Goal: Information Seeking & Learning: Find specific fact

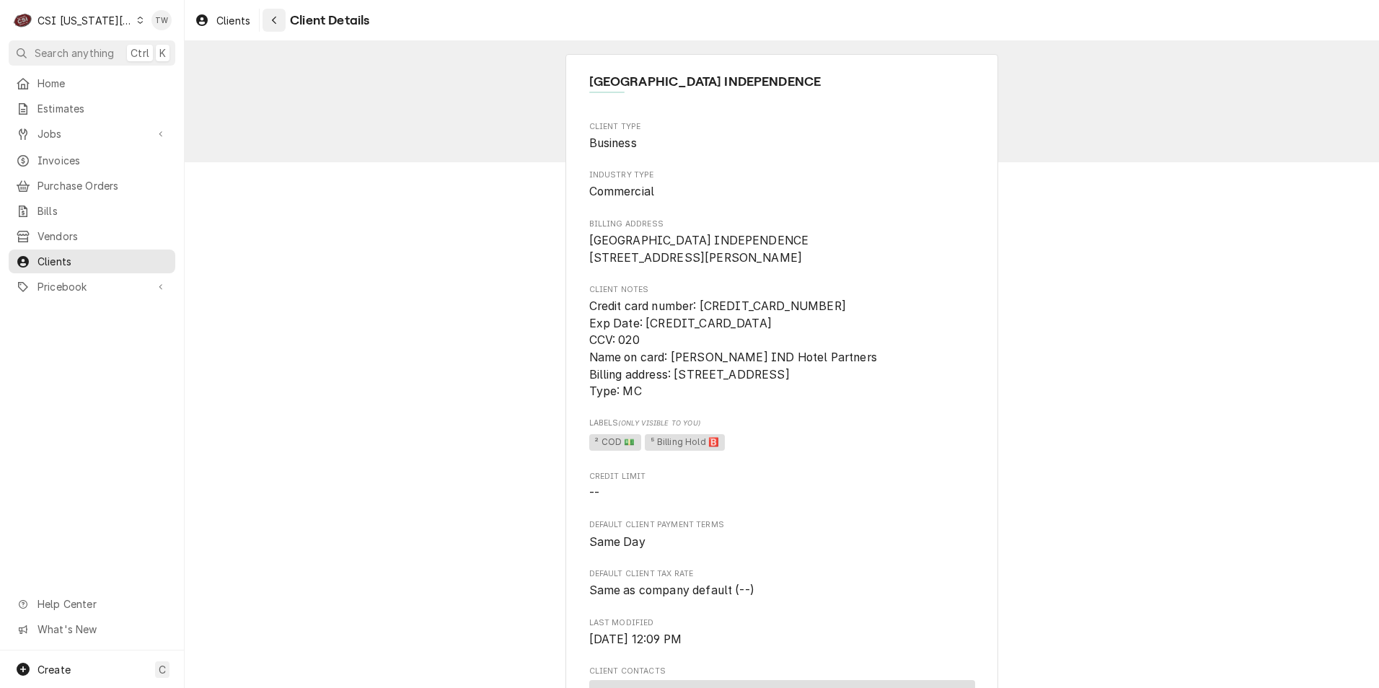
scroll to position [72, 0]
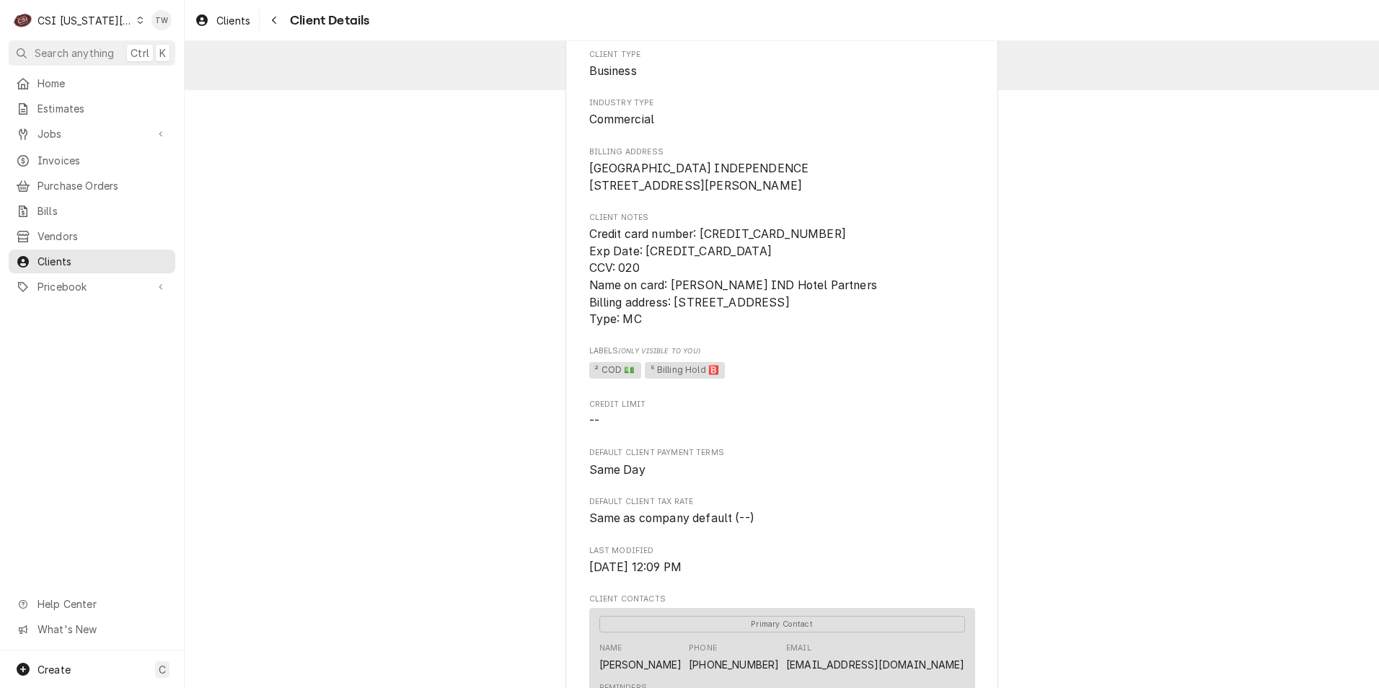
click at [288, 20] on span "Client Details" at bounding box center [328, 20] width 84 height 19
click at [283, 21] on button "Navigate back" at bounding box center [273, 20] width 23 height 23
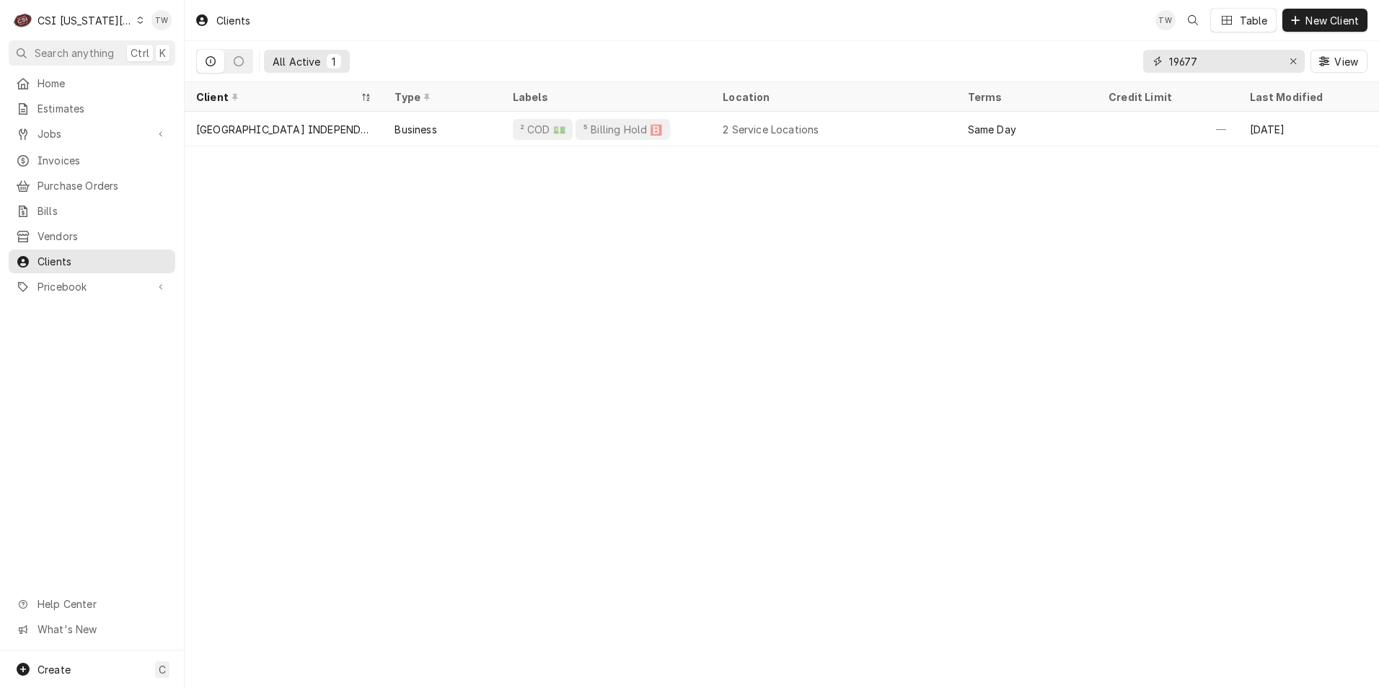
drag, startPoint x: 1211, startPoint y: 53, endPoint x: 1078, endPoint y: 37, distance: 133.7
click at [1078, 37] on div "Clients TW Table New Client All Active 1 19677 View" at bounding box center [782, 41] width 1194 height 82
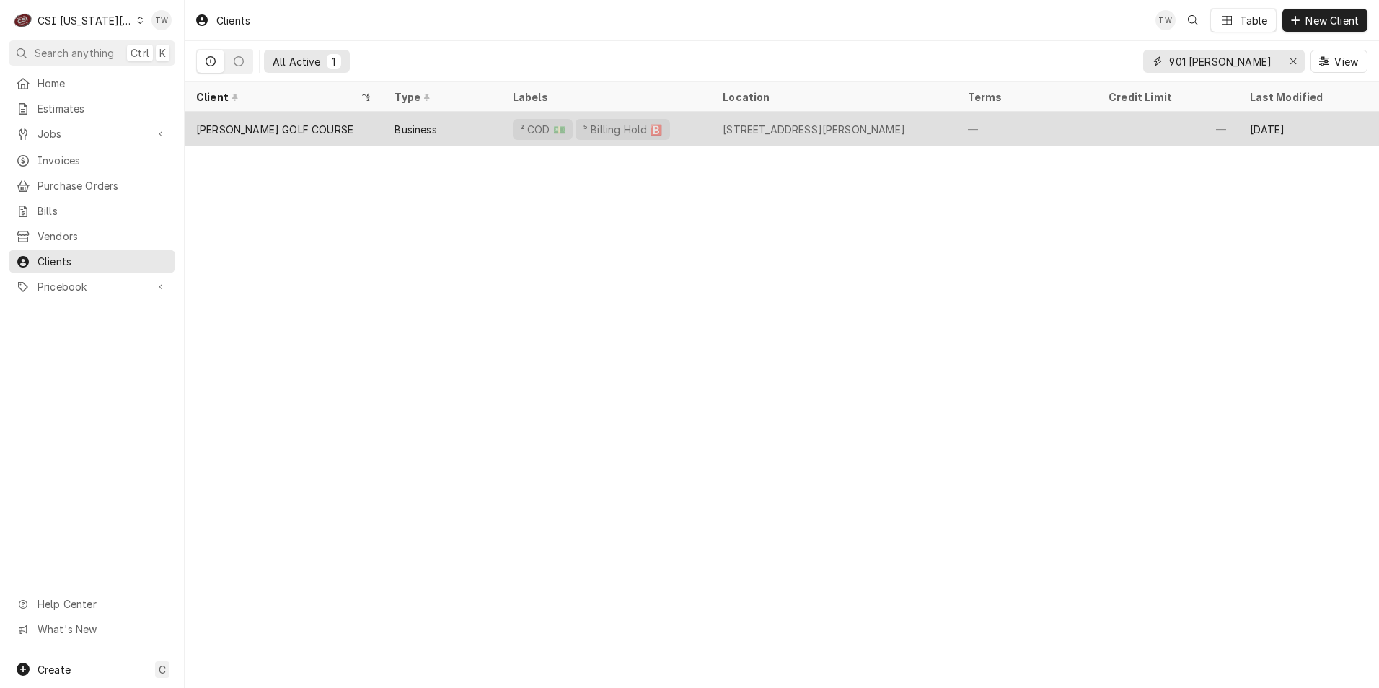
type input "901 woll"
click at [324, 128] on div "[PERSON_NAME] GOLF COURSE" at bounding box center [284, 129] width 198 height 35
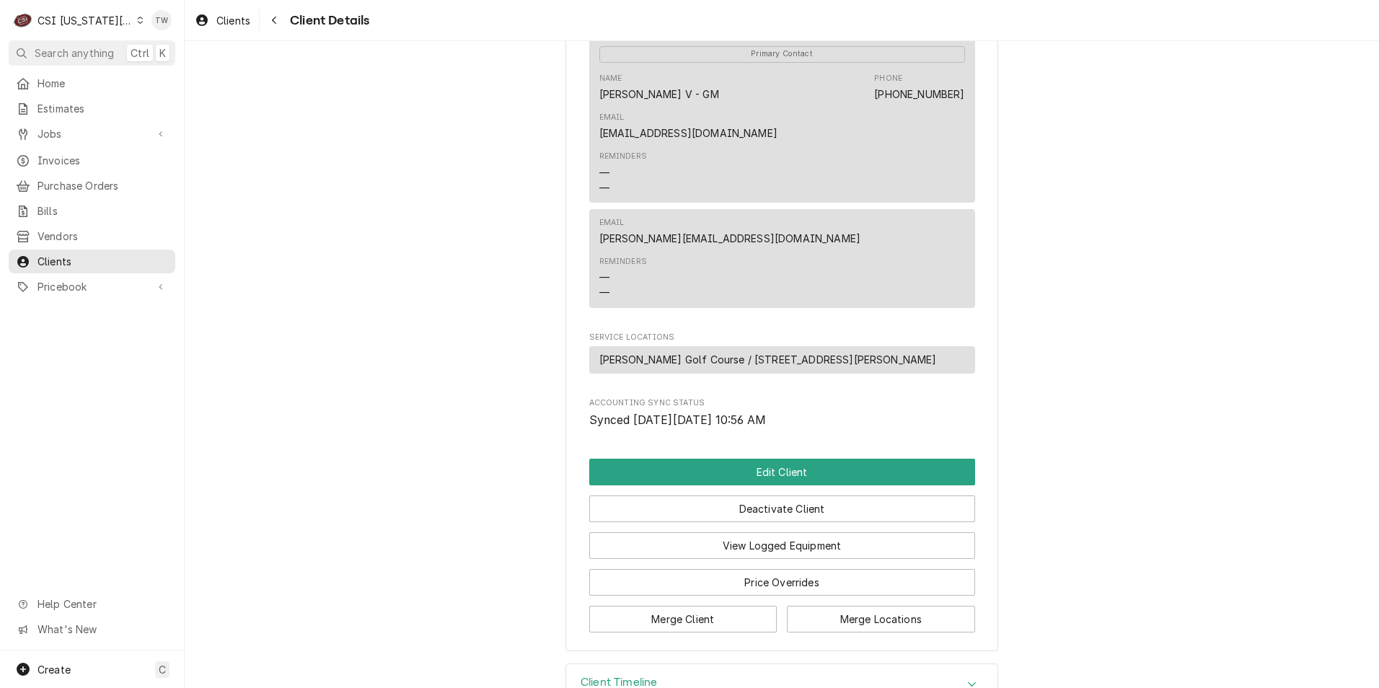
scroll to position [596, 0]
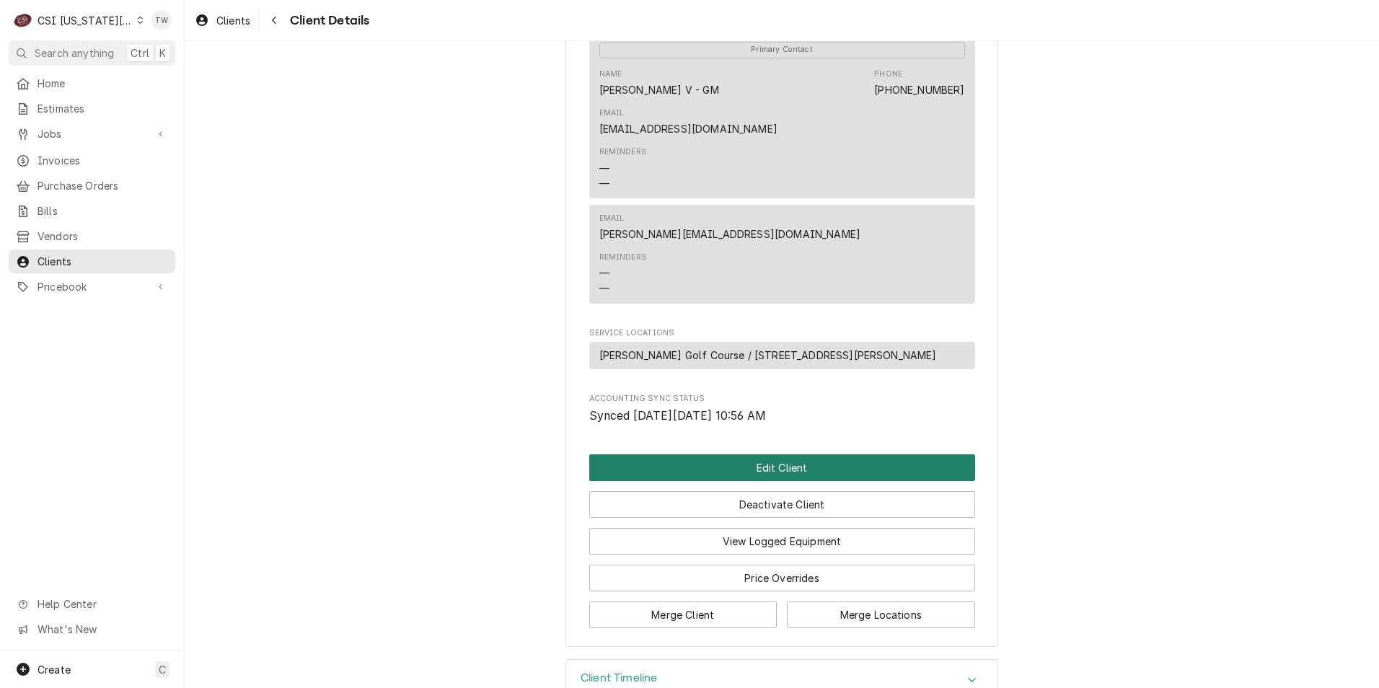
click at [711, 454] on button "Edit Client" at bounding box center [782, 467] width 386 height 27
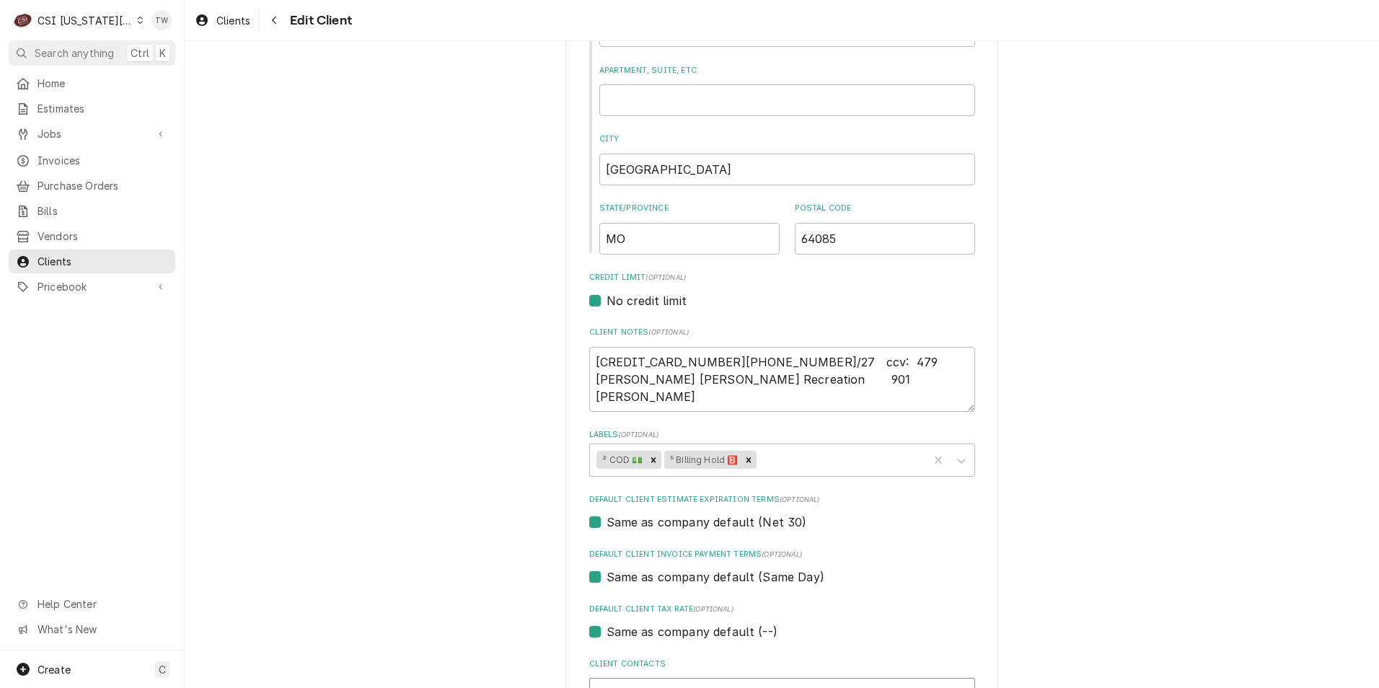
scroll to position [577, 0]
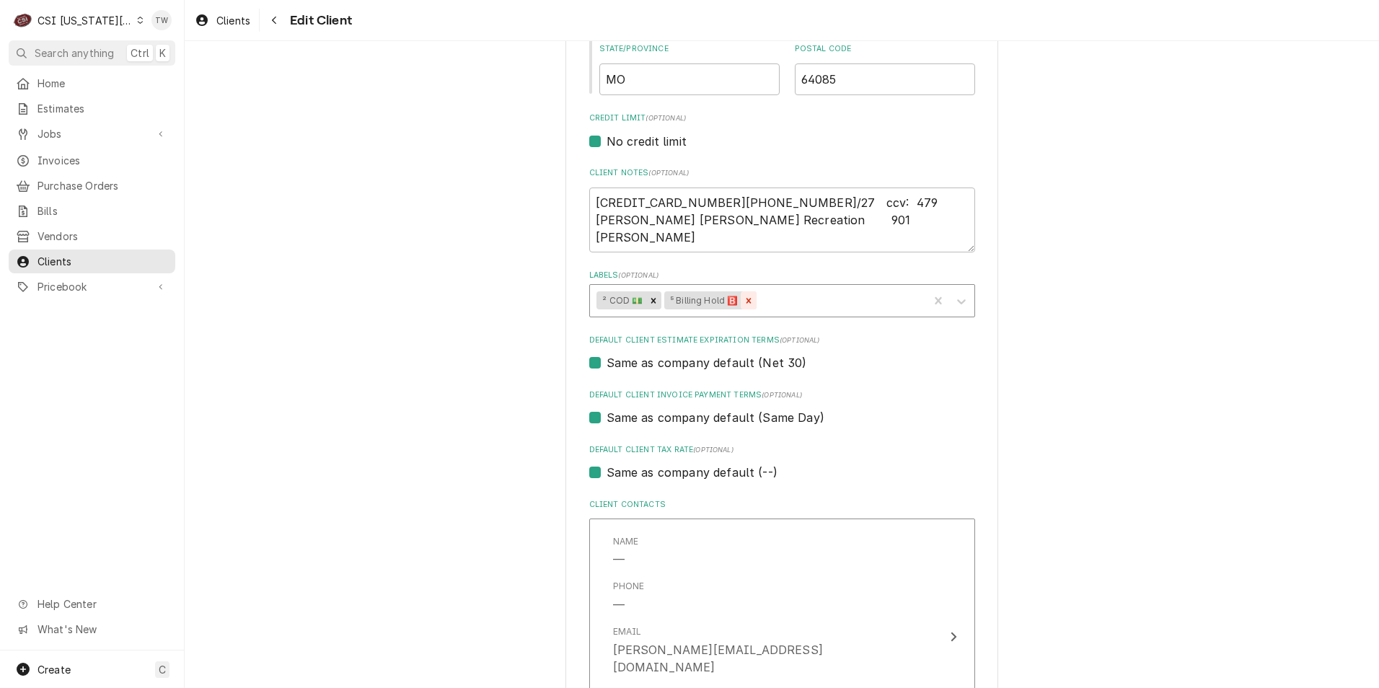
click at [749, 299] on icon "Remove ⁵ Billing Hold 🅱️" at bounding box center [748, 301] width 10 height 10
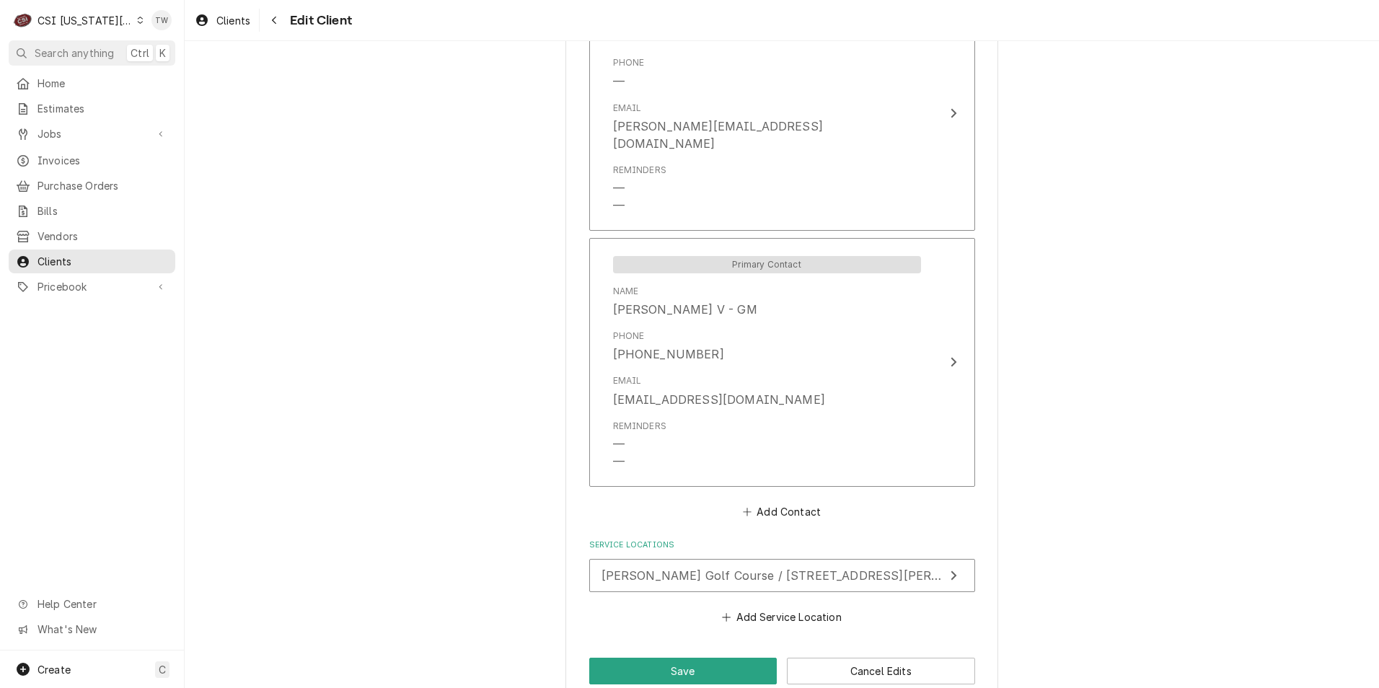
scroll to position [1110, 0]
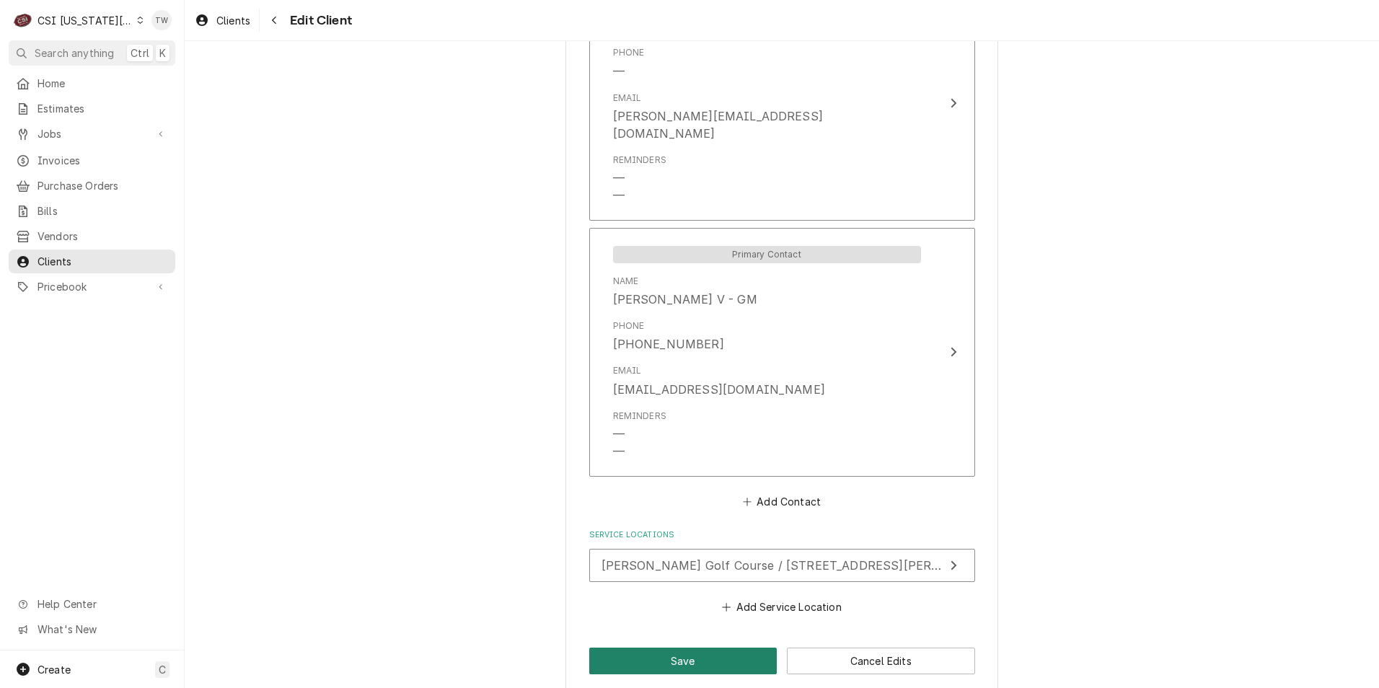
click at [674, 650] on button "Save" at bounding box center [683, 661] width 188 height 27
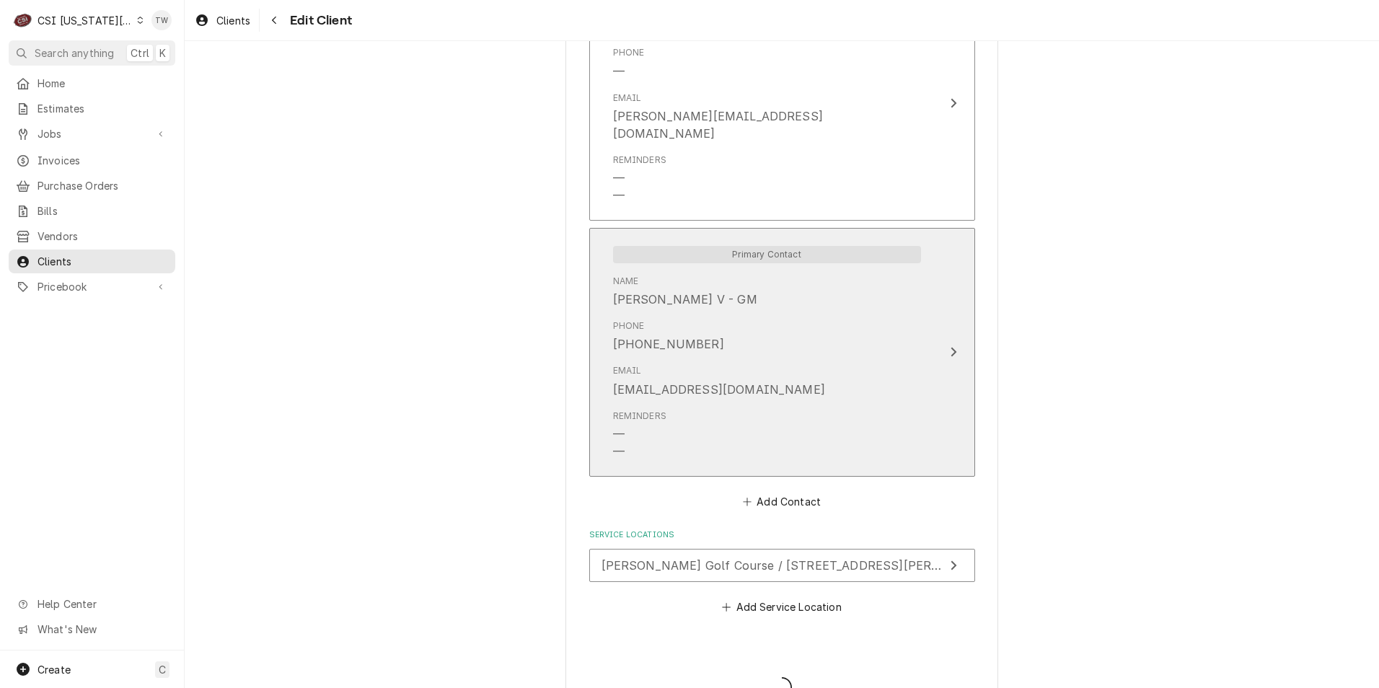
type textarea "x"
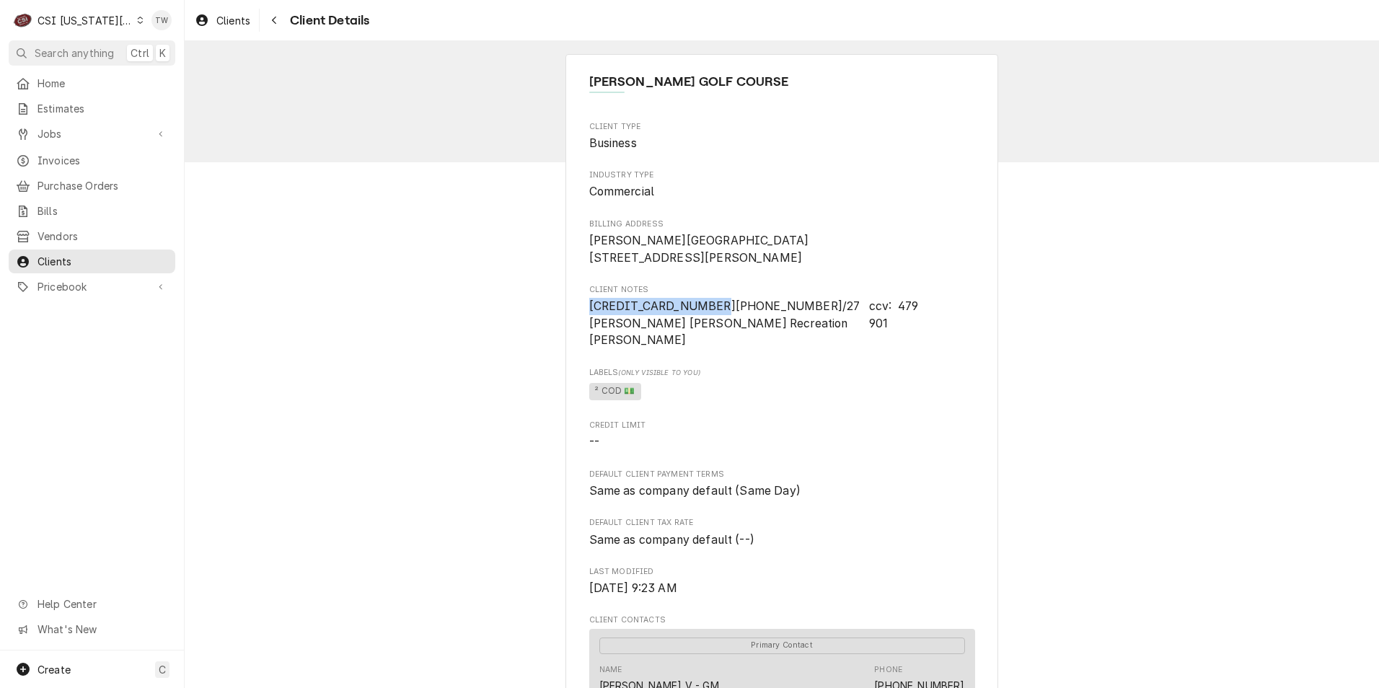
drag, startPoint x: 694, startPoint y: 323, endPoint x: 557, endPoint y: 317, distance: 137.2
click at [557, 317] on div "[PERSON_NAME] GOLF COURSE Client Type Business Industry Type Commercial Billing…" at bounding box center [782, 648] width 1194 height 1214
copy span "5590 6146 7153 6111"
drag, startPoint x: 810, startPoint y: 323, endPoint x: 939, endPoint y: 325, distance: 129.1
click at [939, 325] on span "5590 6146 7153 6111 x 4/27 ccv: 479 Ron Peterson Shirkey Recreation 901 Wollard" at bounding box center [782, 323] width 386 height 51
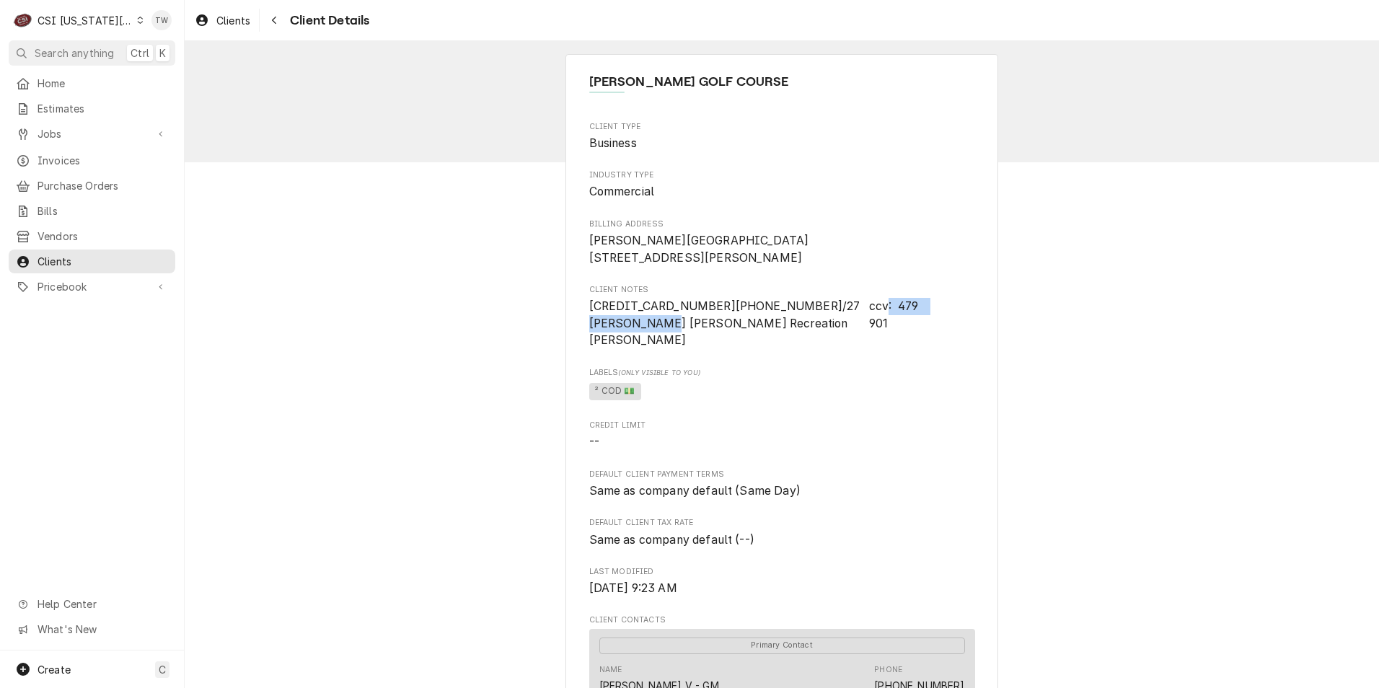
copy span "Ron Peterson Shirkey"
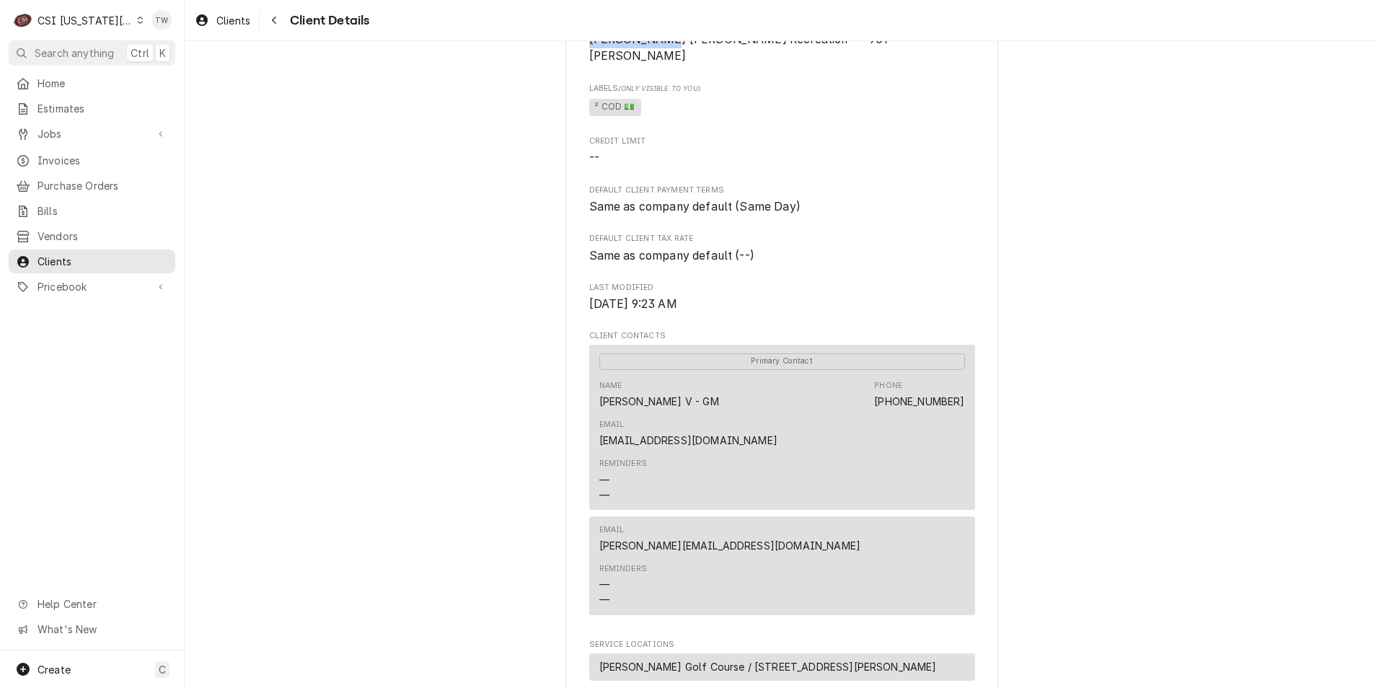
scroll to position [288, 0]
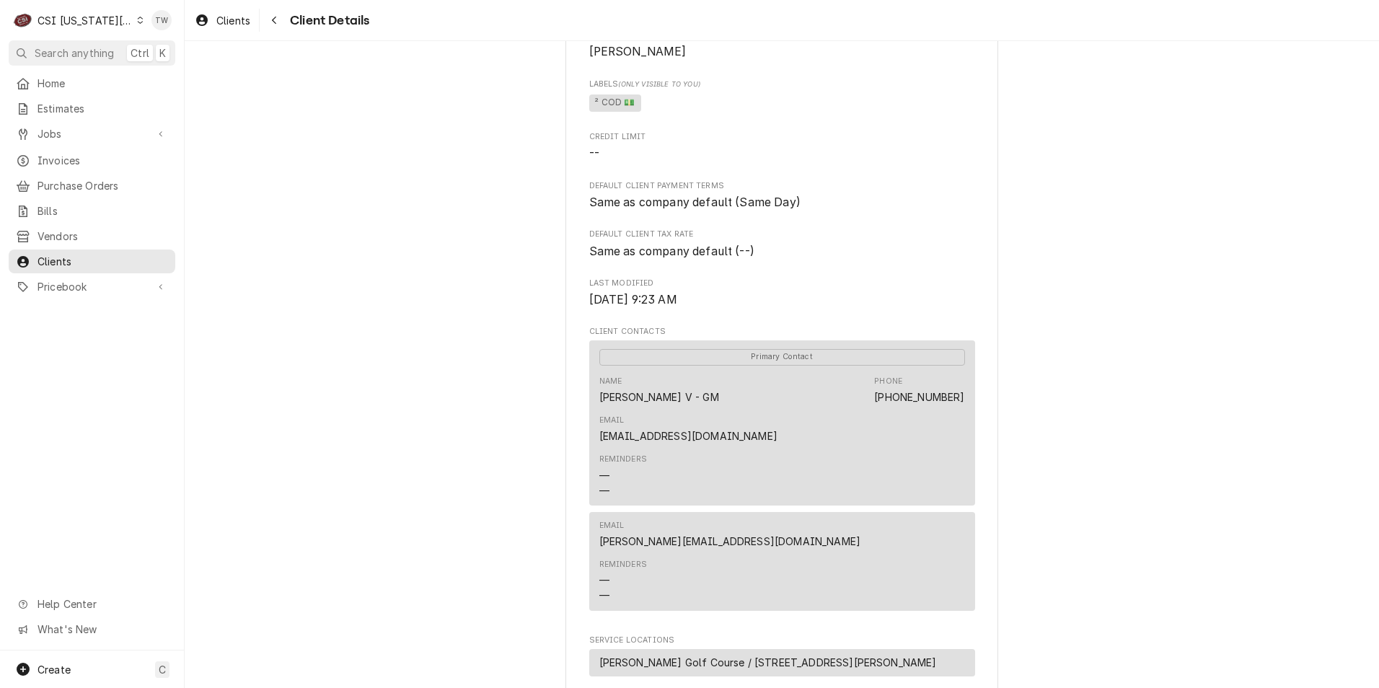
drag, startPoint x: 854, startPoint y: 405, endPoint x: 833, endPoint y: 428, distance: 31.1
click at [751, 449] on div "Reminders — —" at bounding box center [782, 476] width 366 height 54
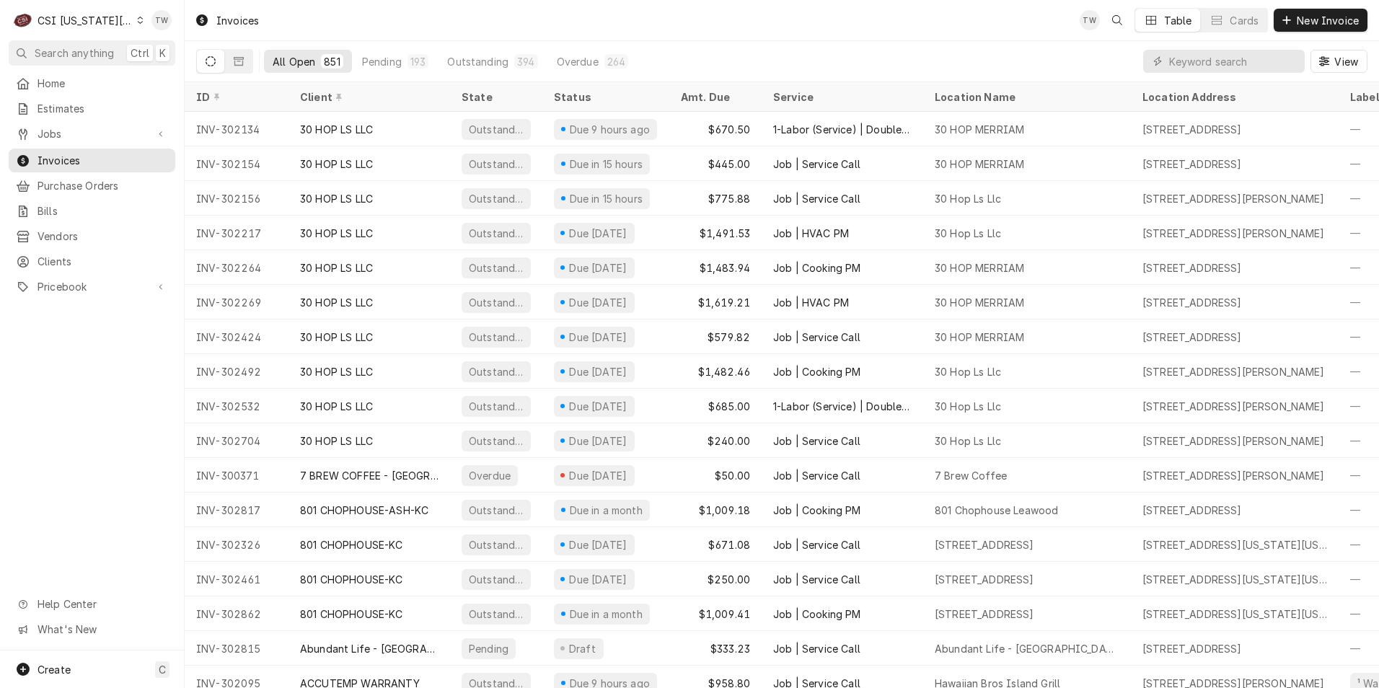
click at [1197, 69] on input "Dynamic Content Wrapper" at bounding box center [1233, 61] width 128 height 23
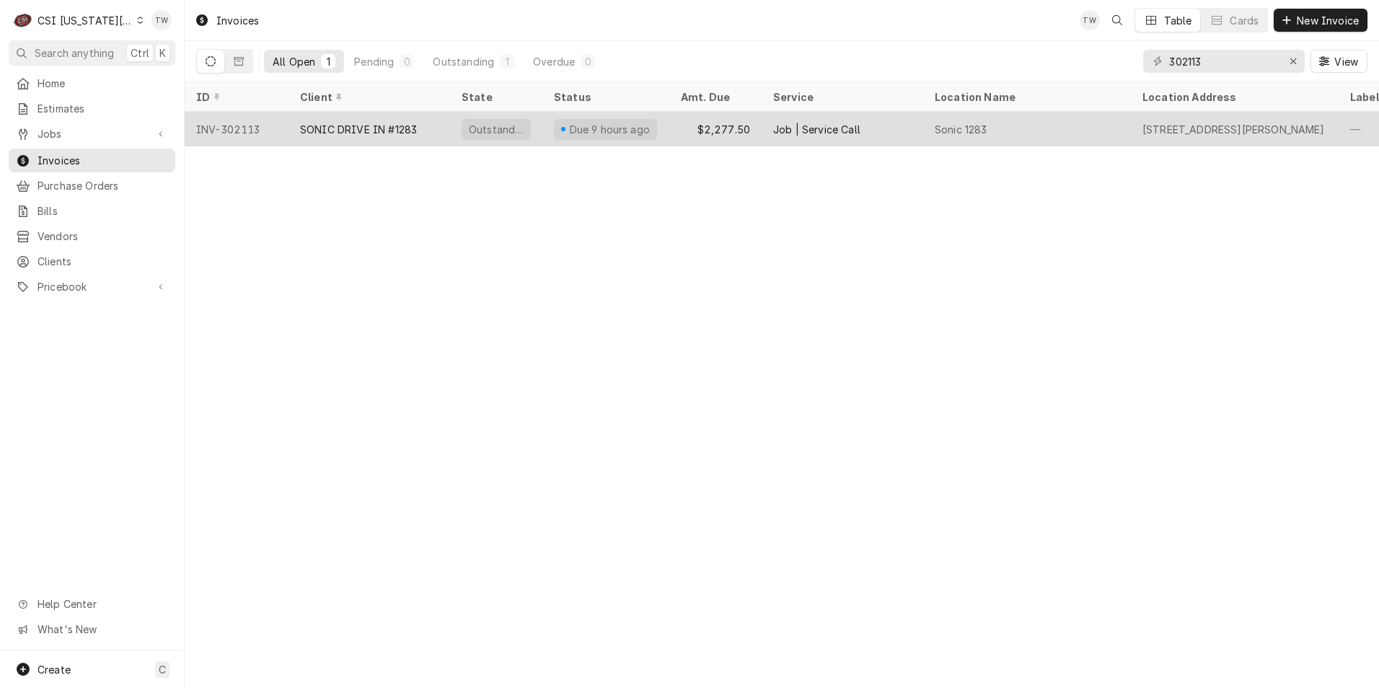
type input "302113"
click at [412, 136] on div "SONIC DRIVE IN #1283" at bounding box center [369, 129] width 162 height 35
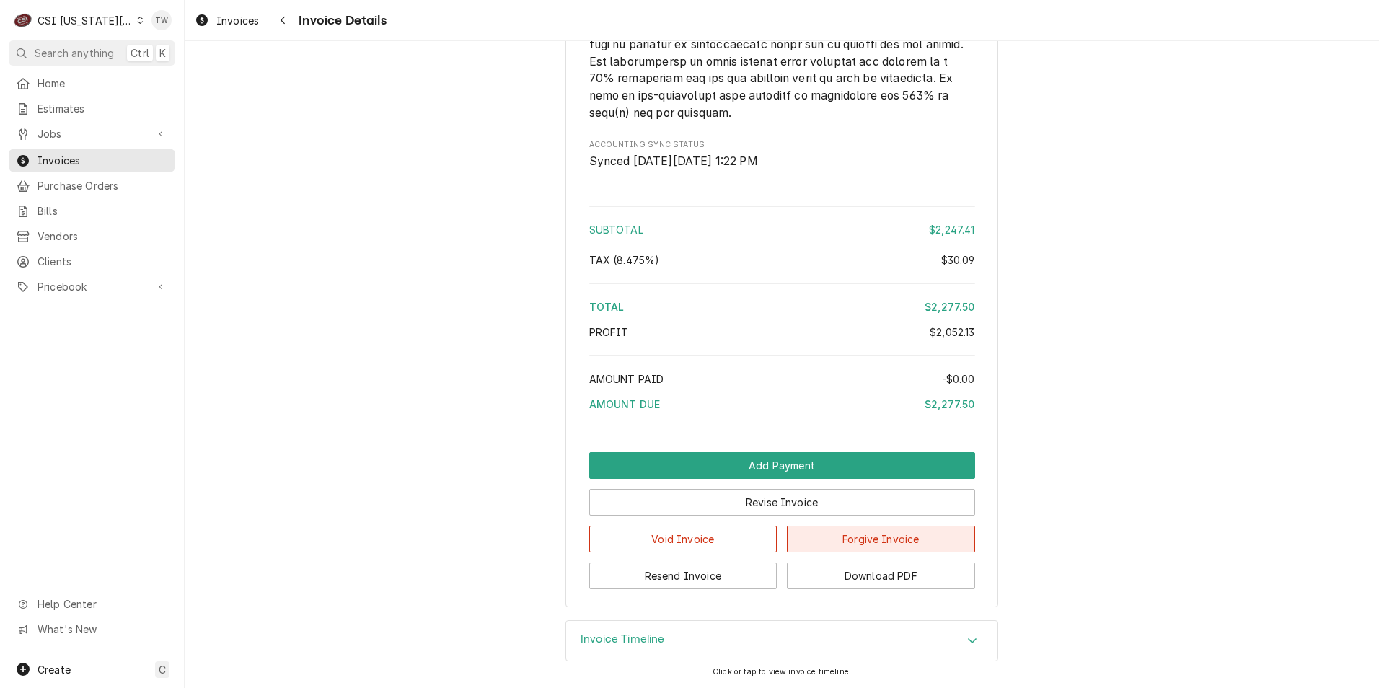
scroll to position [3070, 0]
click at [658, 633] on h3 "Invoice Timeline" at bounding box center [622, 639] width 84 height 14
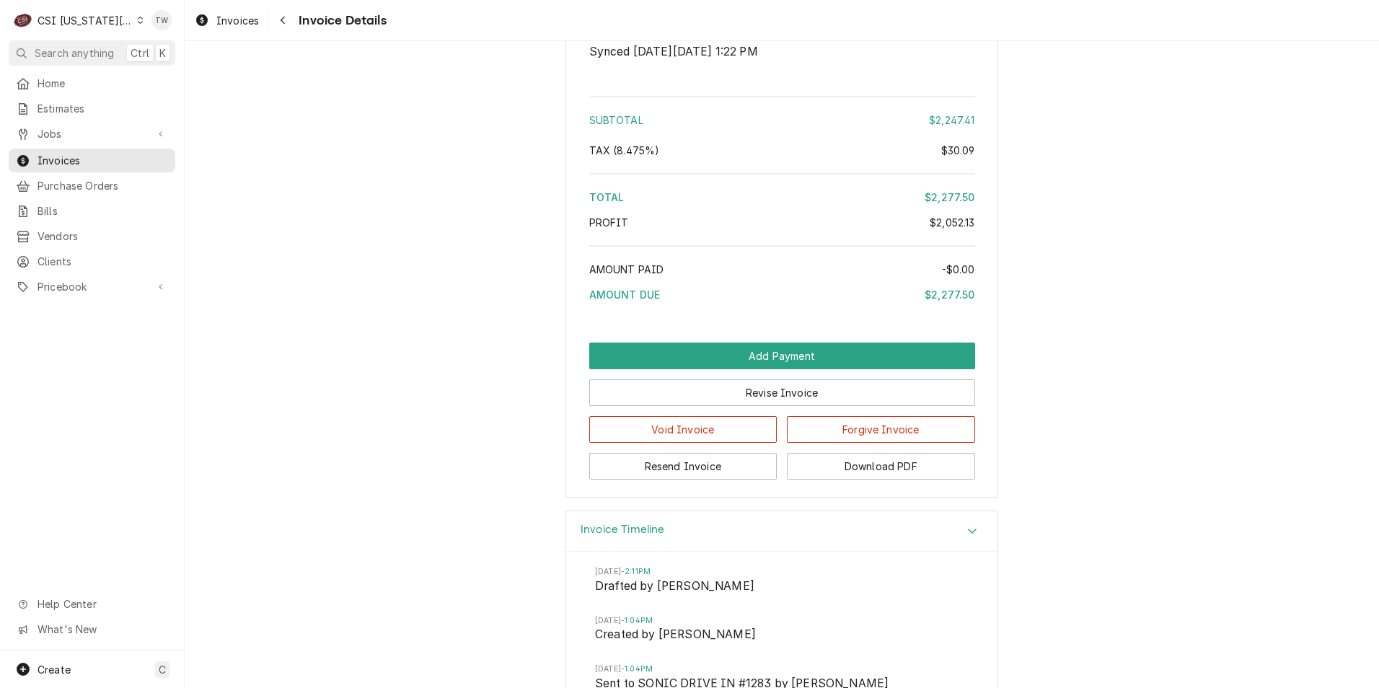
scroll to position [3286, 0]
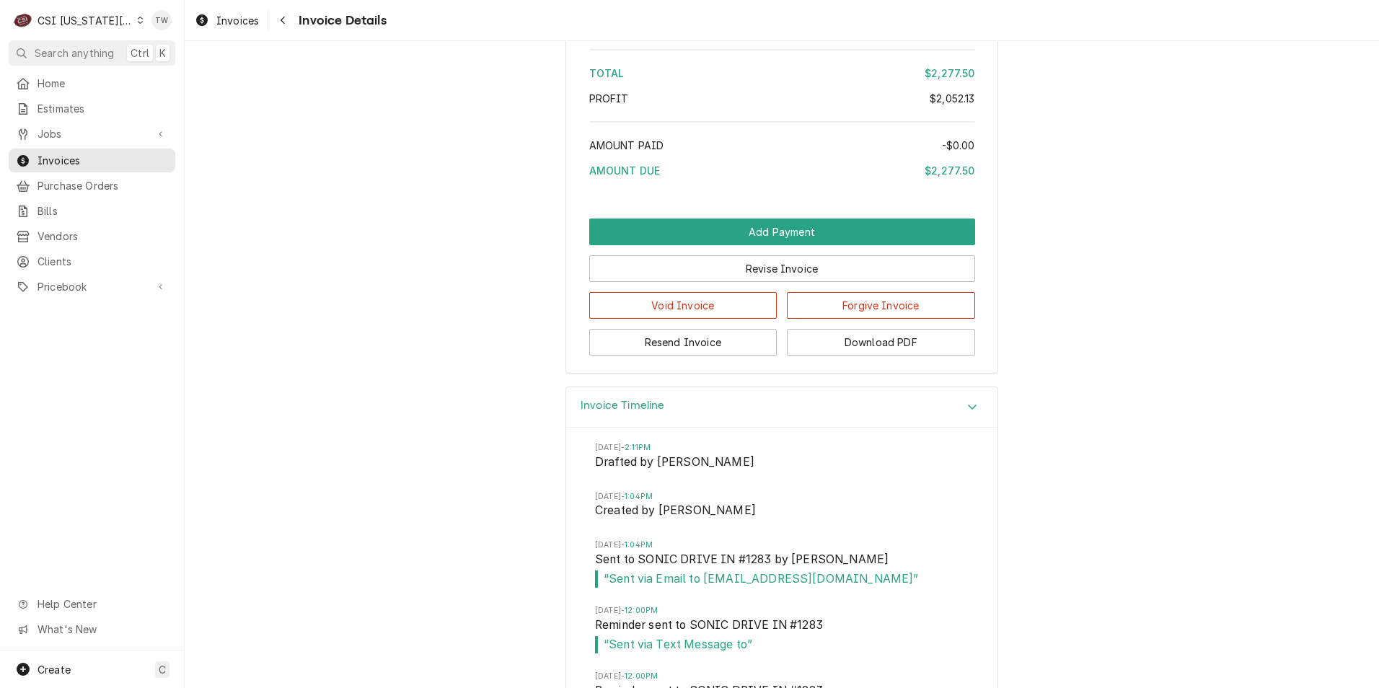
drag, startPoint x: 739, startPoint y: 600, endPoint x: 500, endPoint y: 522, distance: 251.8
click at [387, 496] on div "Invoice Timeline Mon, Jul 28, 2025 - 2:11PM Drafted by Kyley Hunnicutt Tue, Aug…" at bounding box center [782, 570] width 1194 height 366
drag, startPoint x: 699, startPoint y: 598, endPoint x: 867, endPoint y: 604, distance: 168.1
click at [867, 588] on span "“ Sent via Email to sonic1283@inspirepartners.net ”" at bounding box center [782, 578] width 374 height 17
copy span "sonic1283@inspirepartners.net"
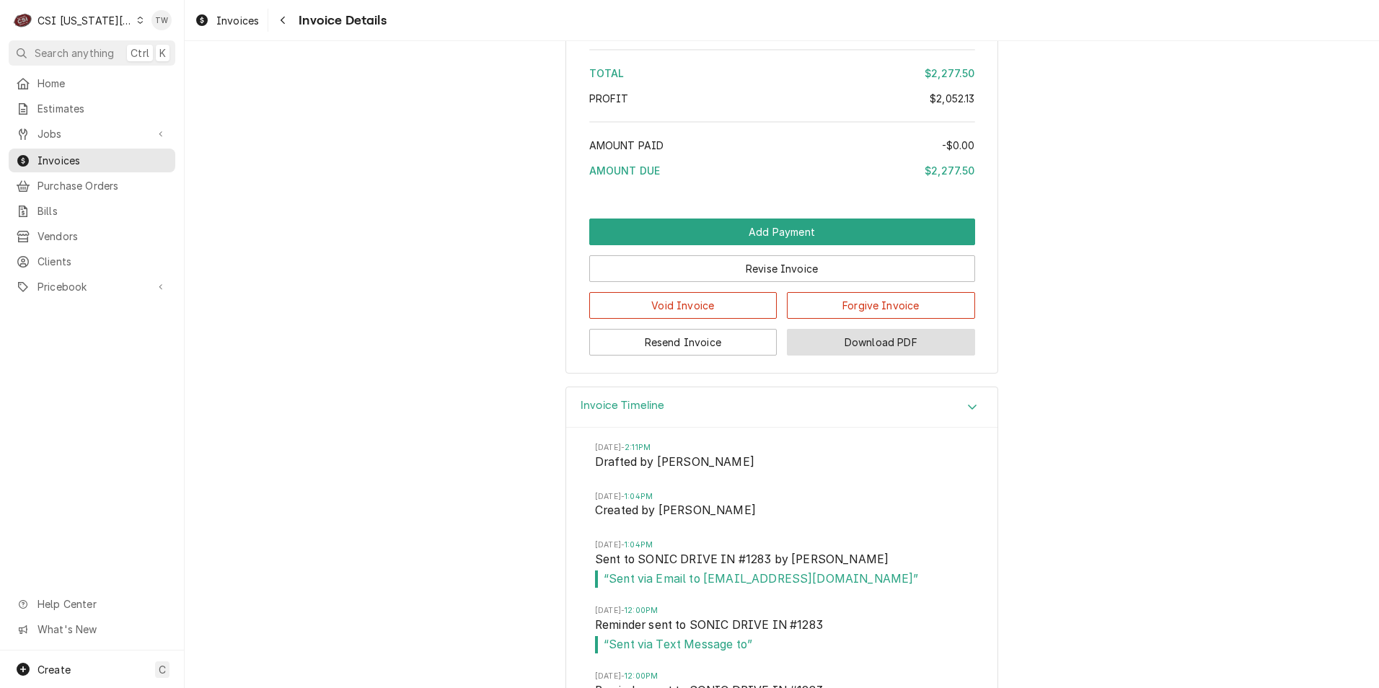
click at [941, 356] on button "Download PDF" at bounding box center [881, 342] width 188 height 27
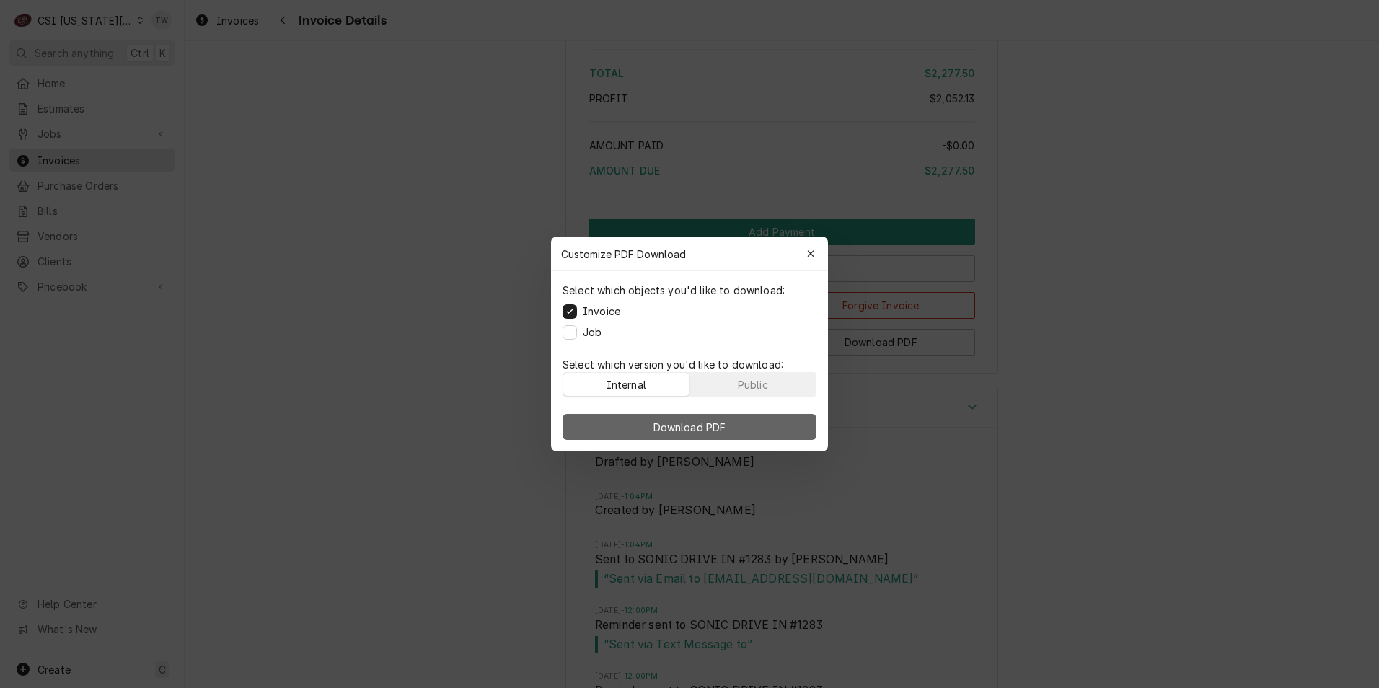
drag, startPoint x: 789, startPoint y: 386, endPoint x: 770, endPoint y: 423, distance: 41.9
click at [787, 387] on button "Public" at bounding box center [753, 384] width 126 height 23
click at [769, 427] on button "Download PDF" at bounding box center [689, 427] width 254 height 26
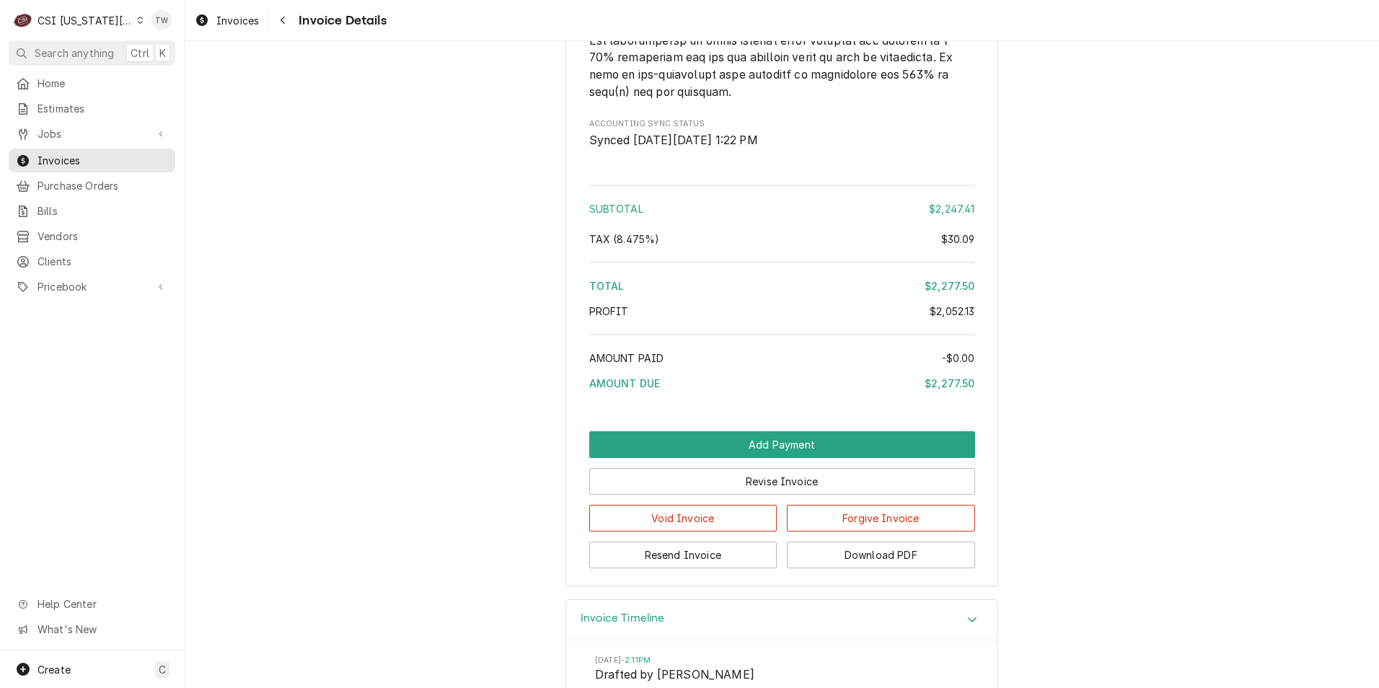
scroll to position [2926, 0]
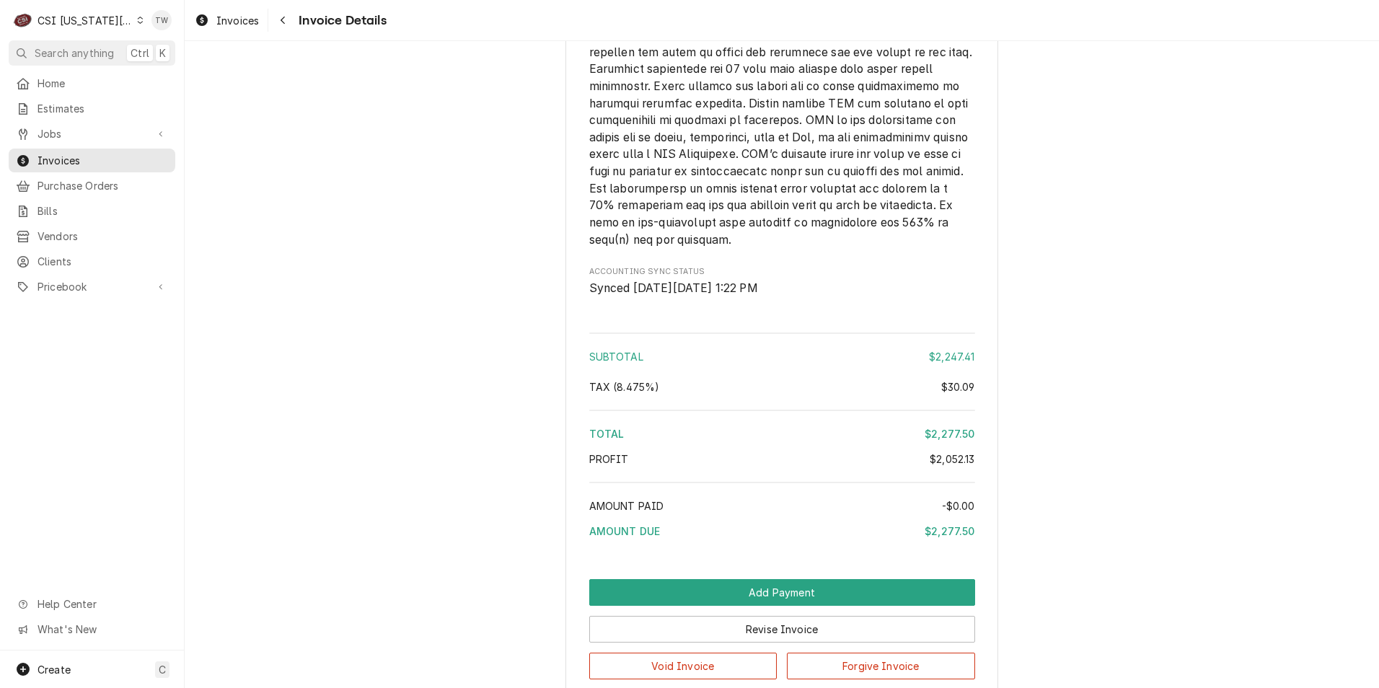
click at [297, 25] on span "Invoice Details" at bounding box center [340, 20] width 92 height 19
click at [288, 25] on div "Navigate back" at bounding box center [282, 20] width 14 height 14
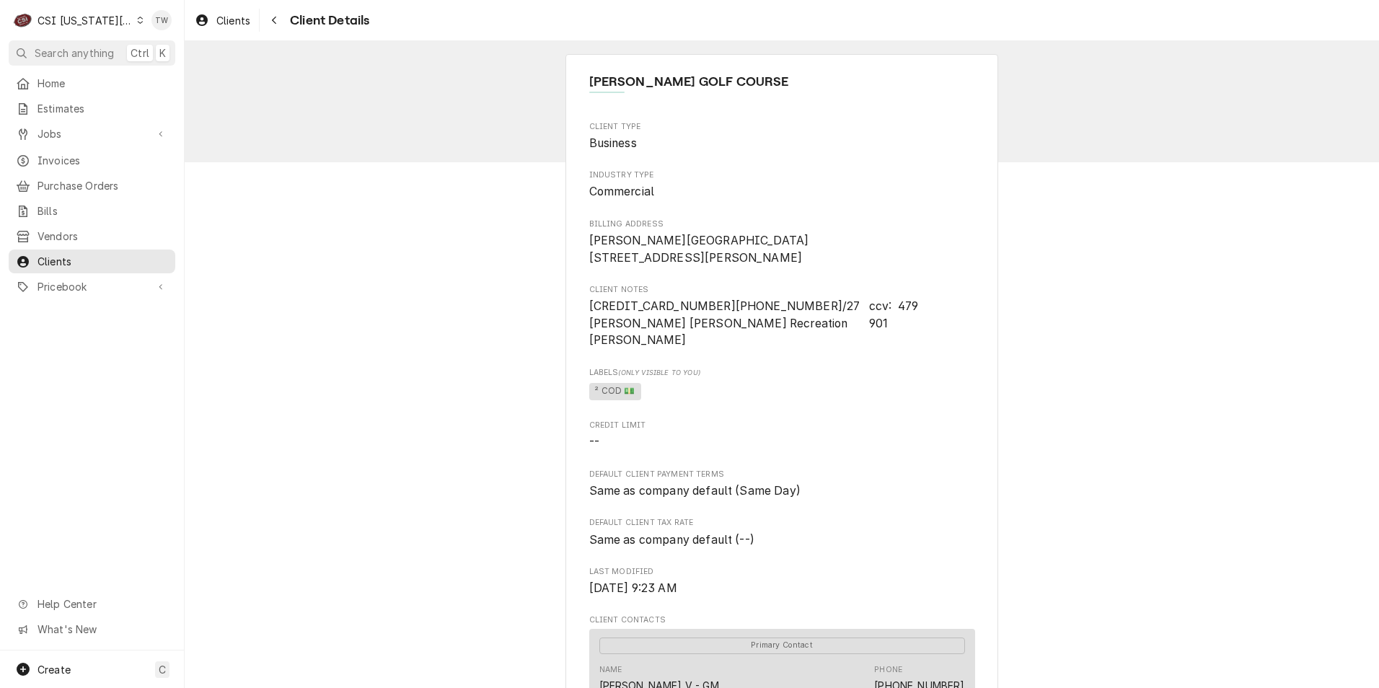
click at [275, 16] on icon "Navigate back" at bounding box center [274, 20] width 6 height 10
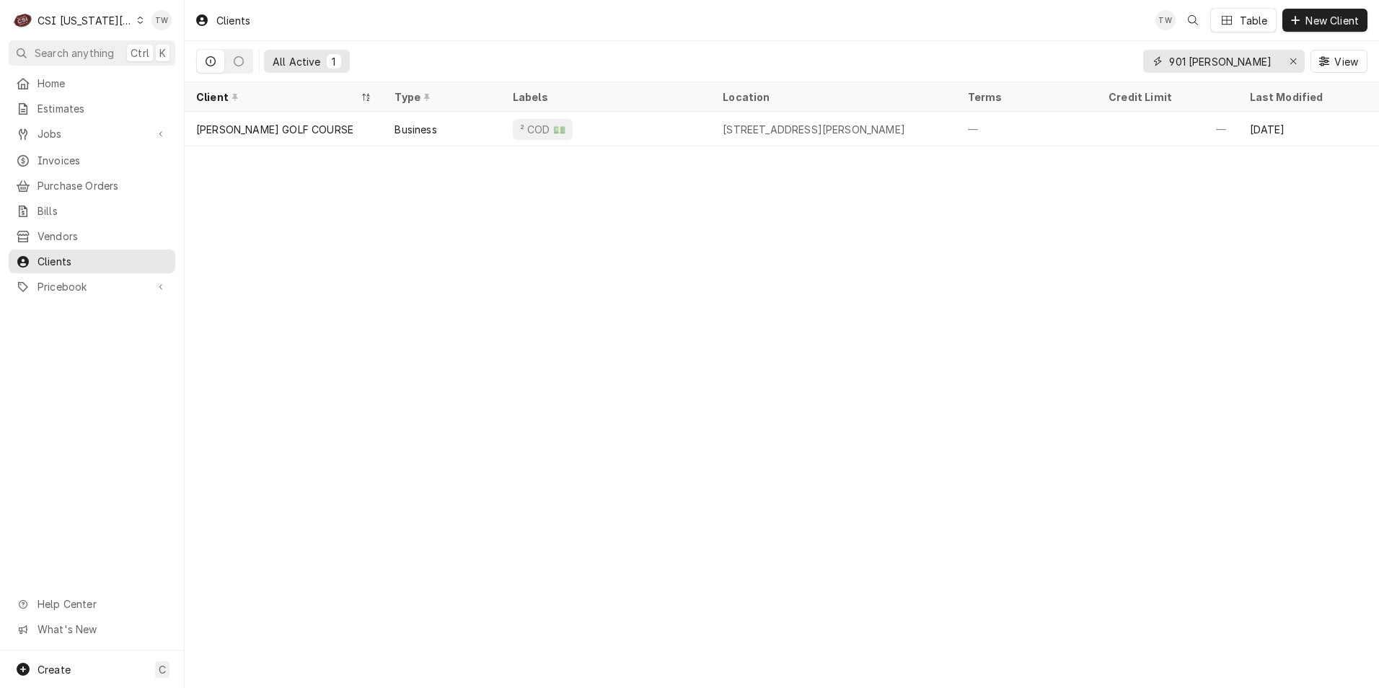
drag, startPoint x: 1218, startPoint y: 62, endPoint x: 1065, endPoint y: 33, distance: 155.6
click at [1066, 33] on div "Clients TW Table New Client All Active 1 901 woll View" at bounding box center [782, 41] width 1194 height 82
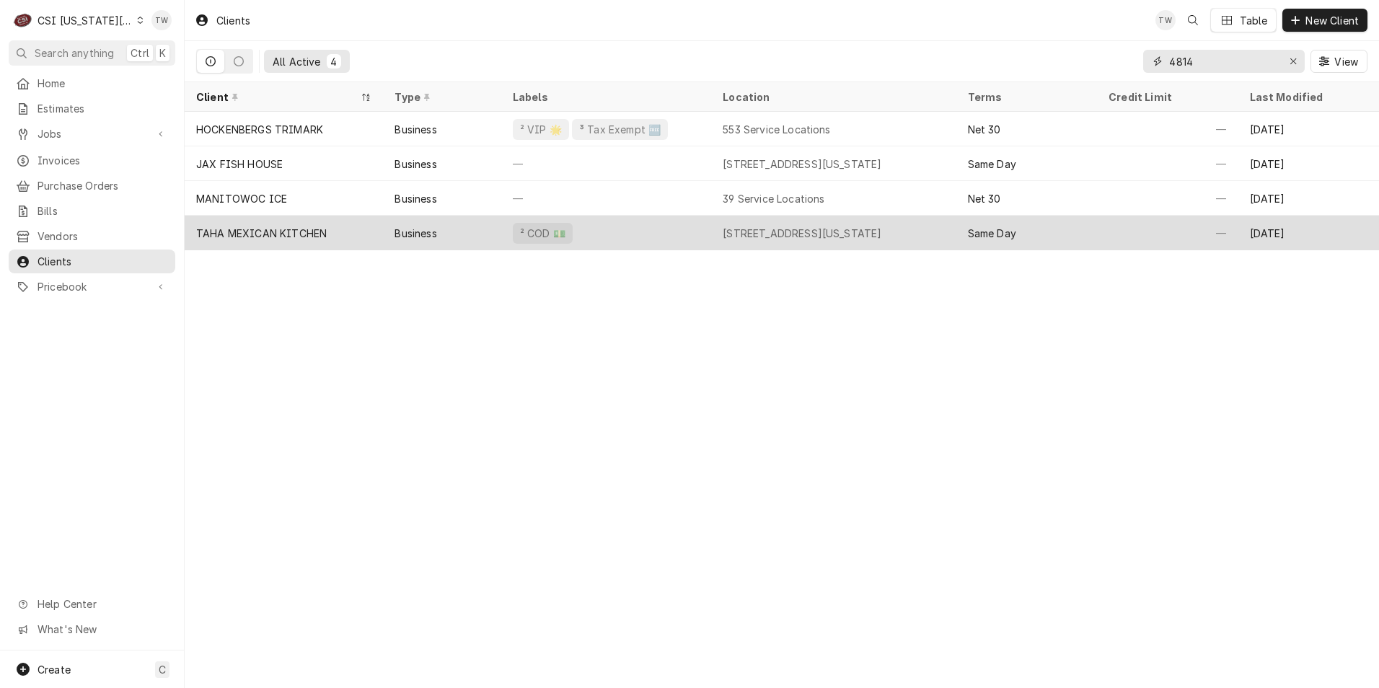
type input "4814"
click at [353, 226] on div "TAHA MEXICAN KITCHEN" at bounding box center [284, 233] width 198 height 35
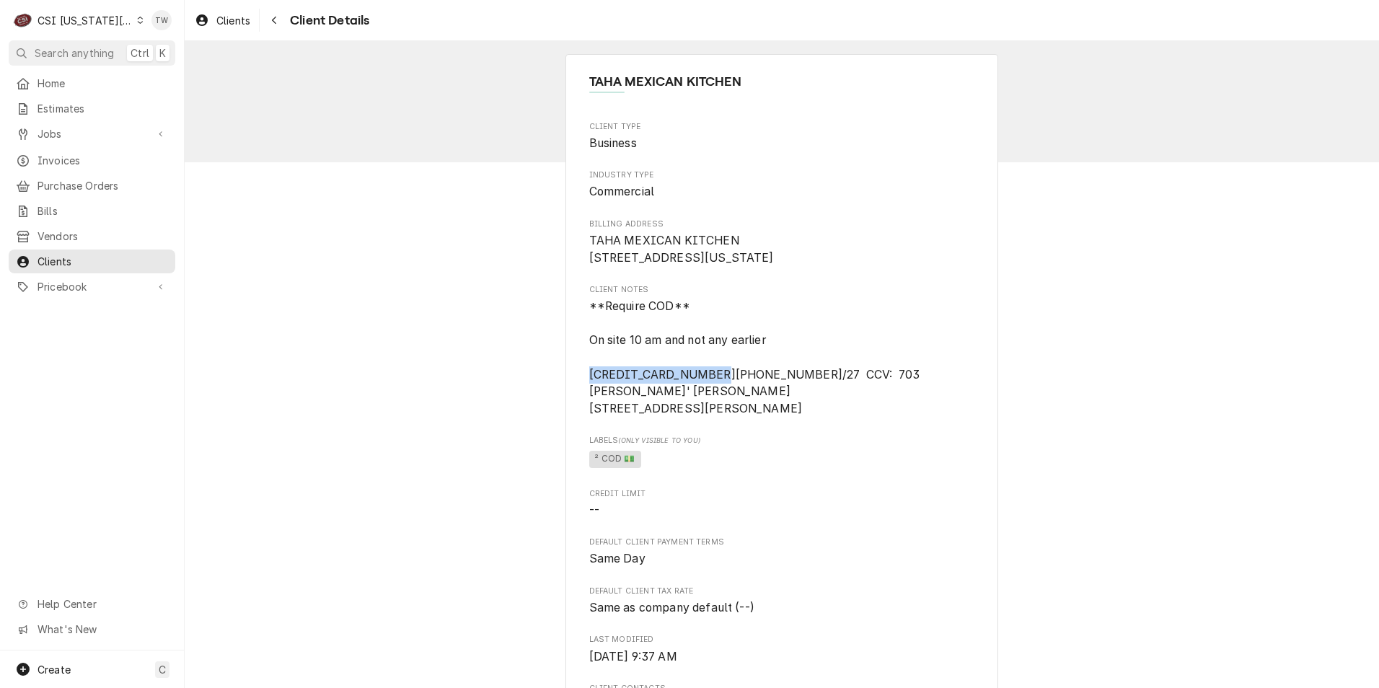
drag, startPoint x: 697, startPoint y: 393, endPoint x: 566, endPoint y: 387, distance: 130.7
click at [566, 387] on div "TAHA MEXICAN KITCHEN Client Type Business Industry Type Commercial Billing Addr…" at bounding box center [781, 630] width 433 height 1152
copy span "5573 1120 0316 9967"
drag, startPoint x: 811, startPoint y: 393, endPoint x: 945, endPoint y: 397, distance: 133.5
click at [945, 397] on span "**Require COD** On site 10 am and not any earlier 5573 1120 0316 9967 X 3/27 CC…" at bounding box center [782, 357] width 386 height 119
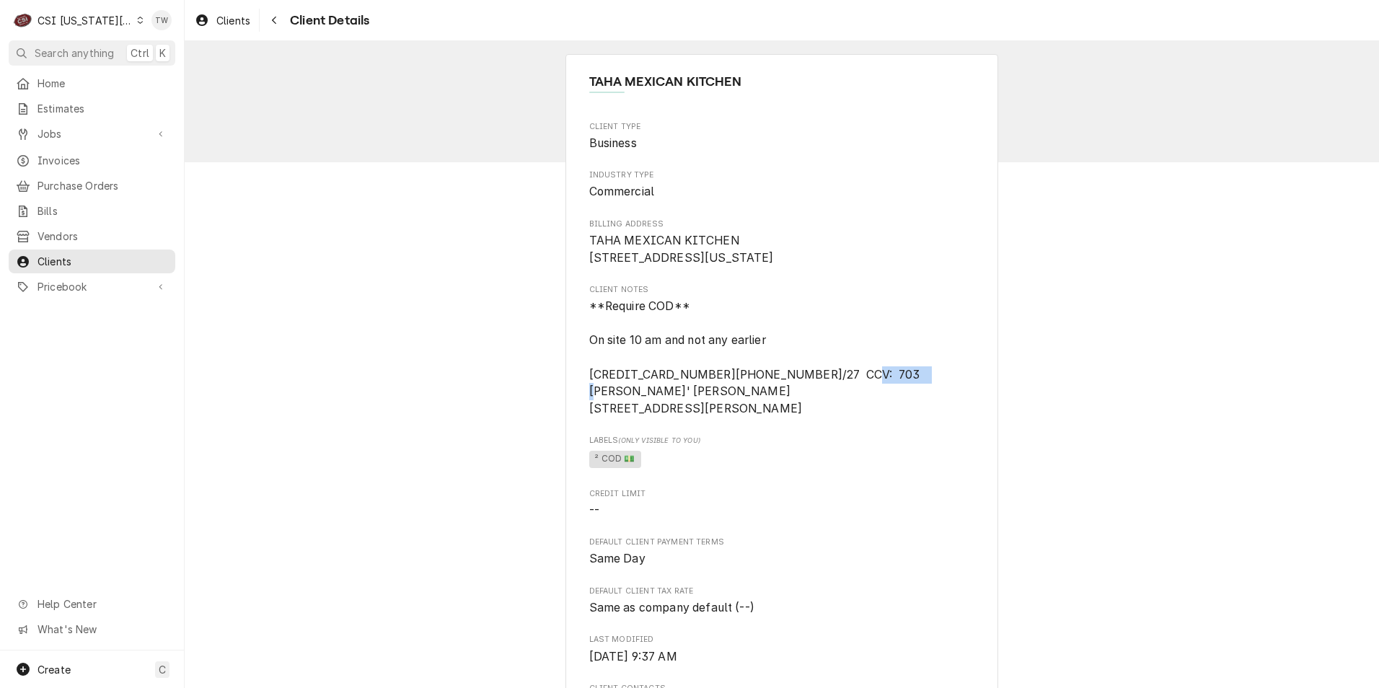
copy span "JOSE' GOMEZ"
drag, startPoint x: 710, startPoint y: 407, endPoint x: 582, endPoint y: 400, distance: 127.8
click at [582, 400] on div "TAHA MEXICAN KITCHEN Client Type Business Industry Type Commercial Billing Addr…" at bounding box center [781, 630] width 433 height 1152
copy span "415 OAK LN BRANSON"
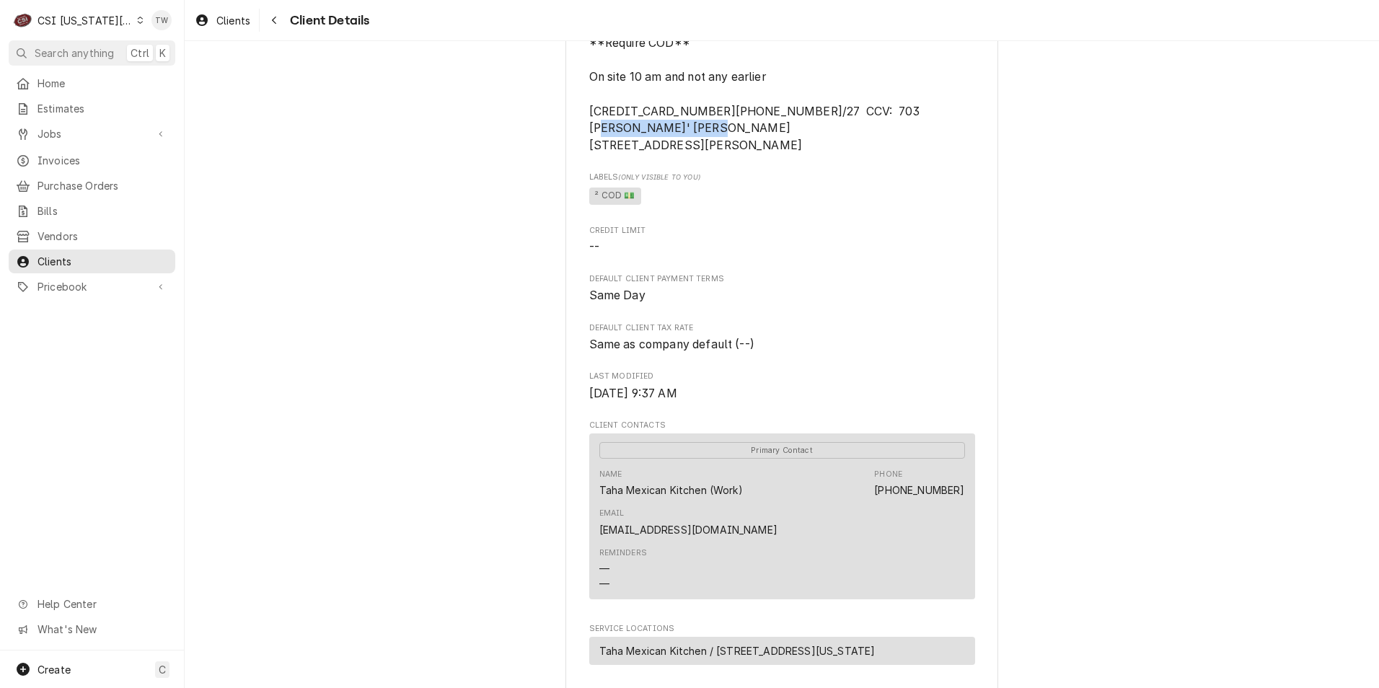
scroll to position [288, 0]
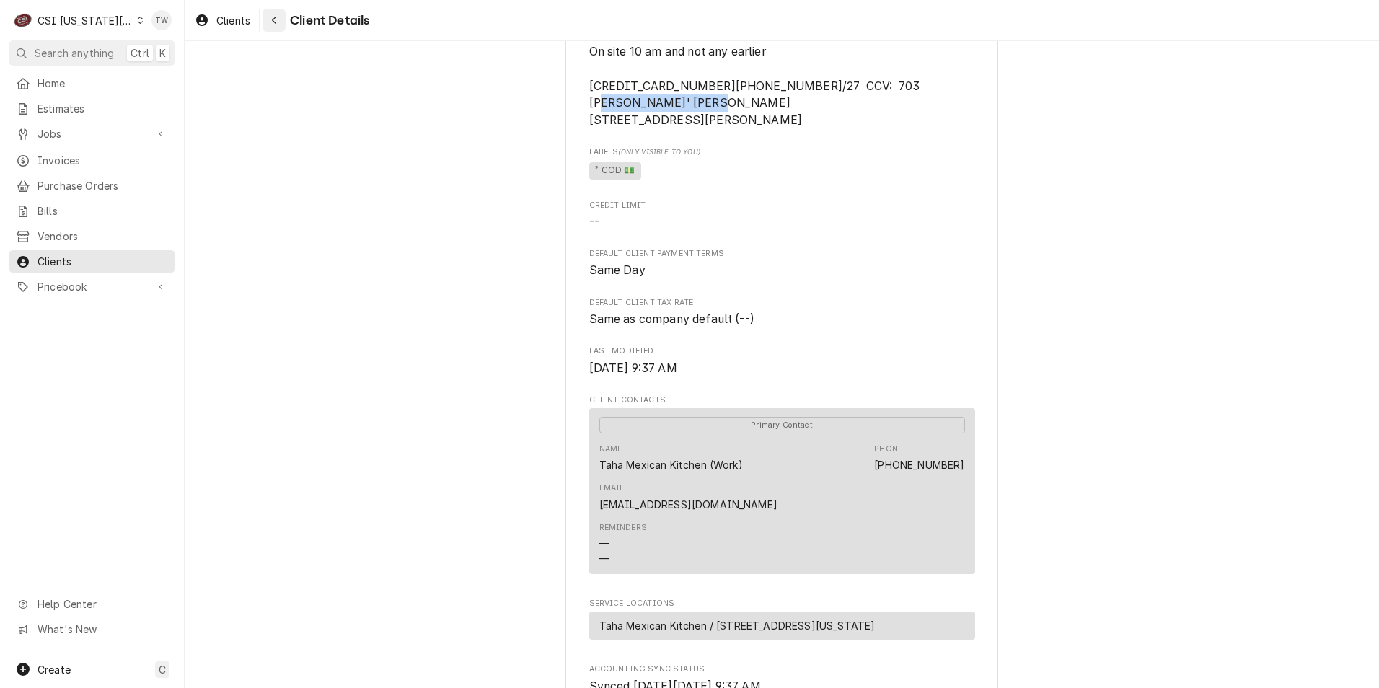
click at [267, 17] on div "Navigate back" at bounding box center [274, 20] width 14 height 14
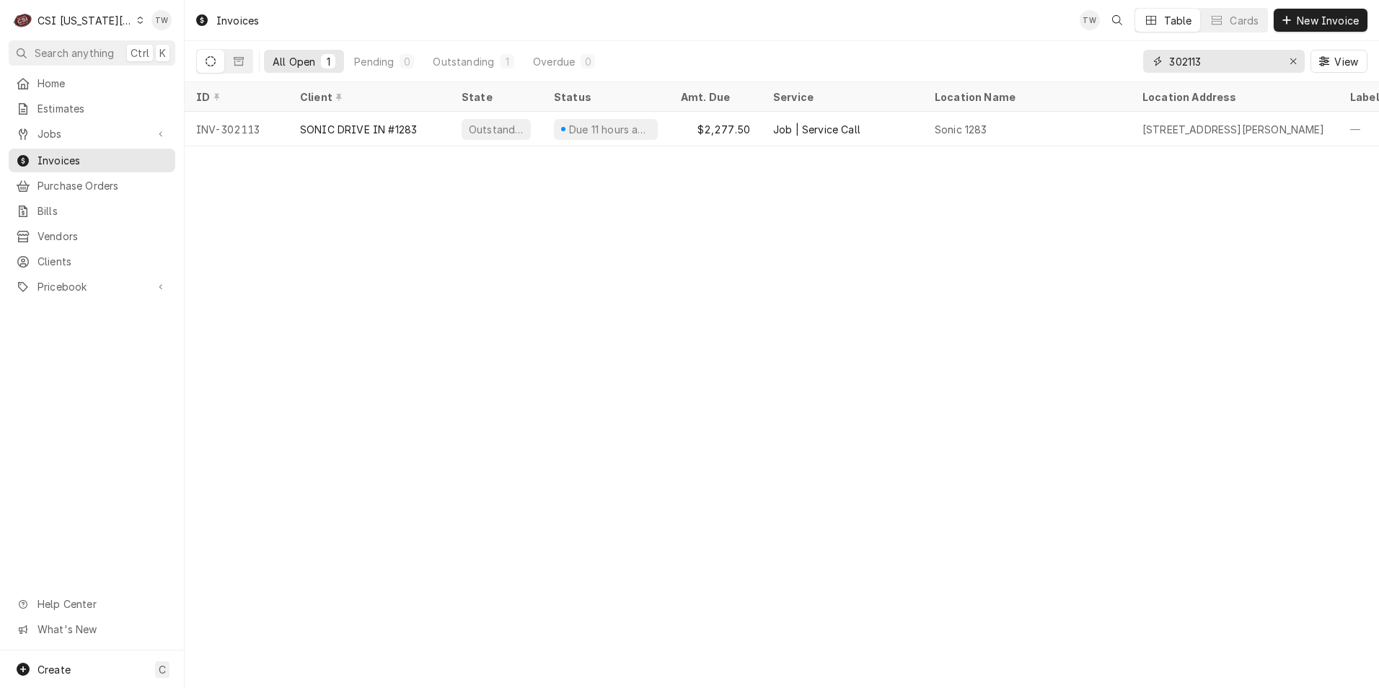
drag, startPoint x: 1204, startPoint y: 66, endPoint x: 1064, endPoint y: 41, distance: 142.2
click at [1064, 41] on div "All Open 1 Pending 0 Outstanding 1 Overdue 0 302113 View" at bounding box center [781, 61] width 1171 height 40
type input "301937"
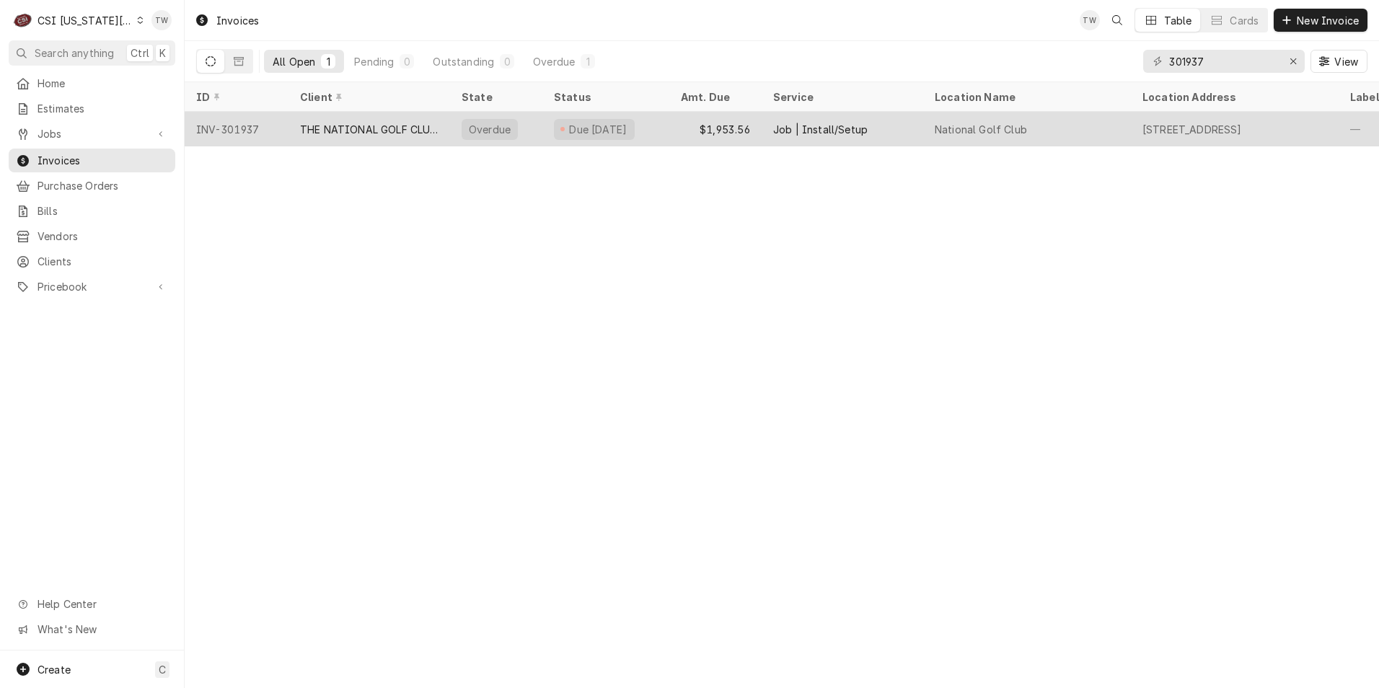
click at [1037, 127] on div "National Golf Club" at bounding box center [1027, 129] width 208 height 35
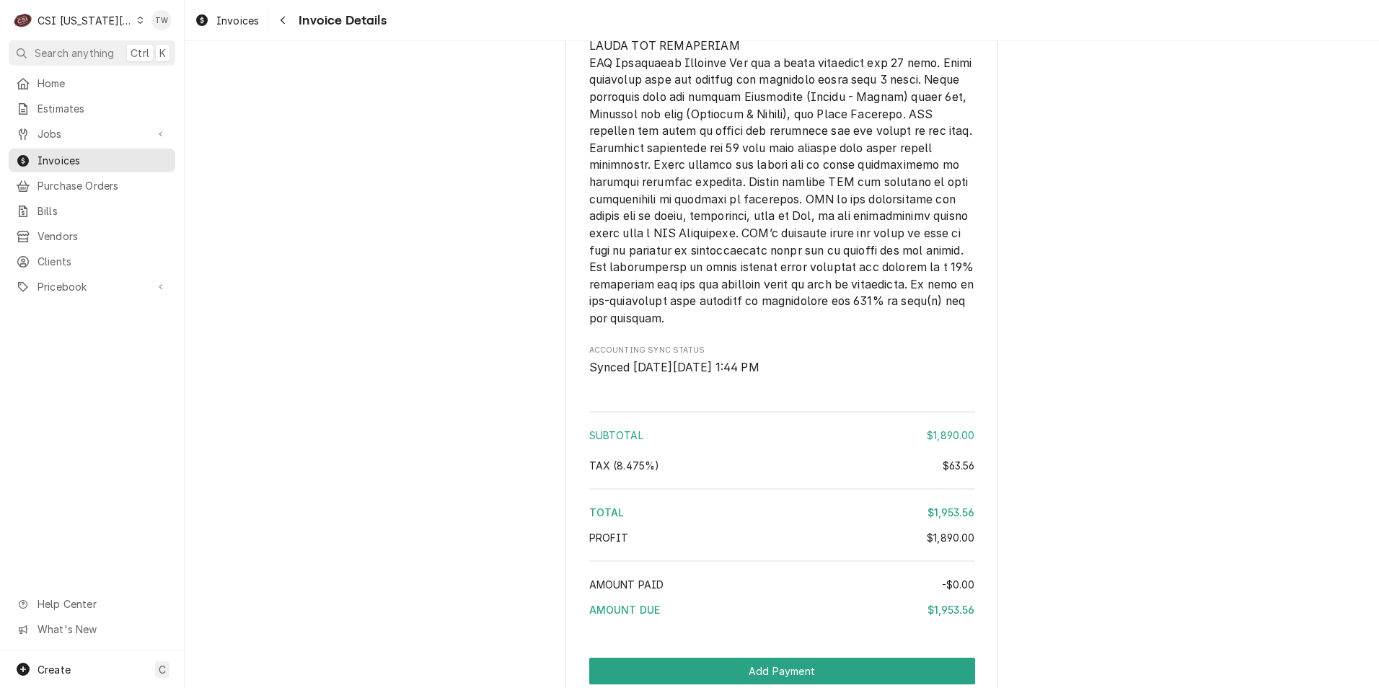
scroll to position [2392, 0]
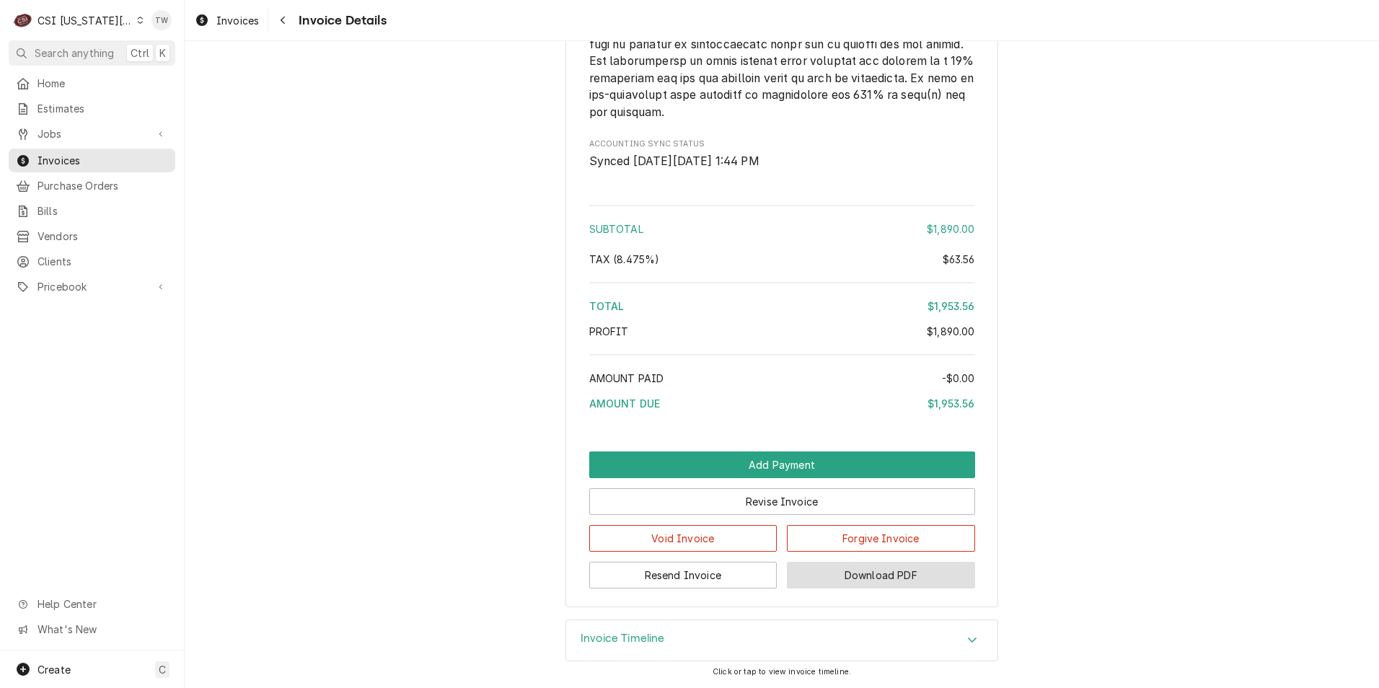
click at [899, 574] on button "Download PDF" at bounding box center [881, 575] width 188 height 27
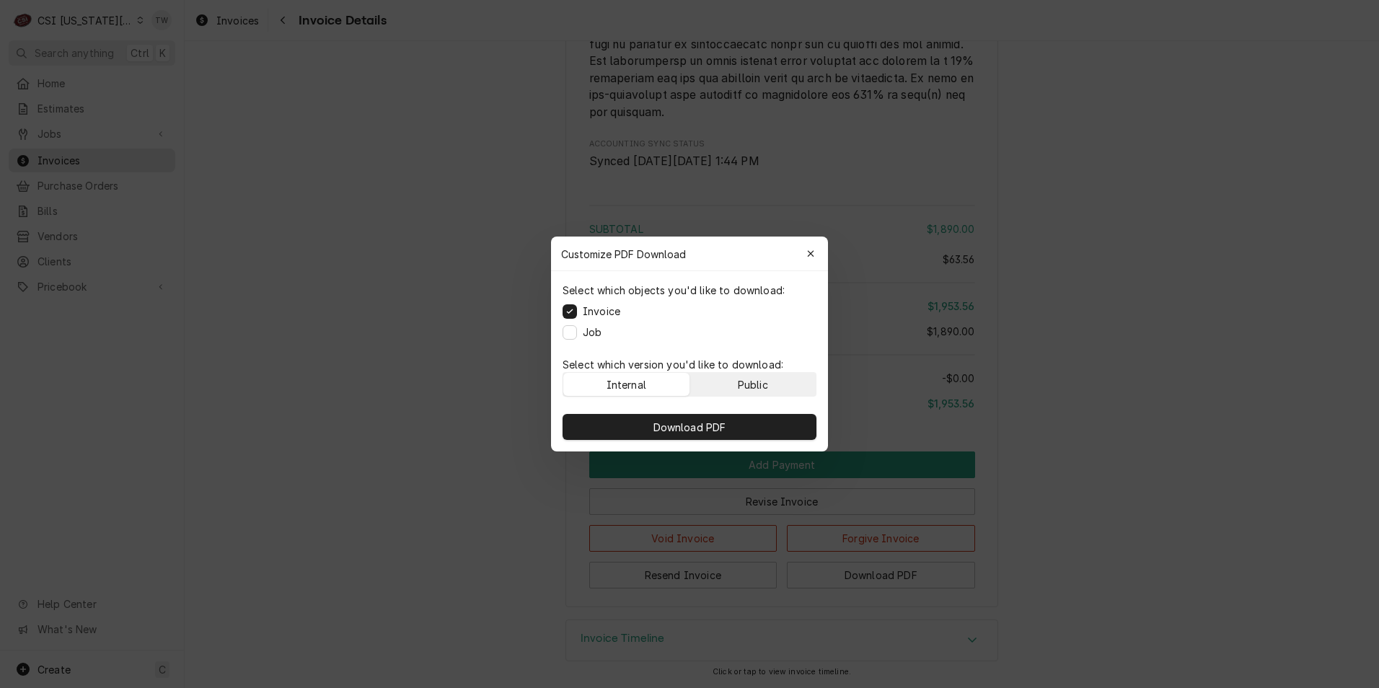
click at [774, 383] on button "Public" at bounding box center [753, 384] width 126 height 23
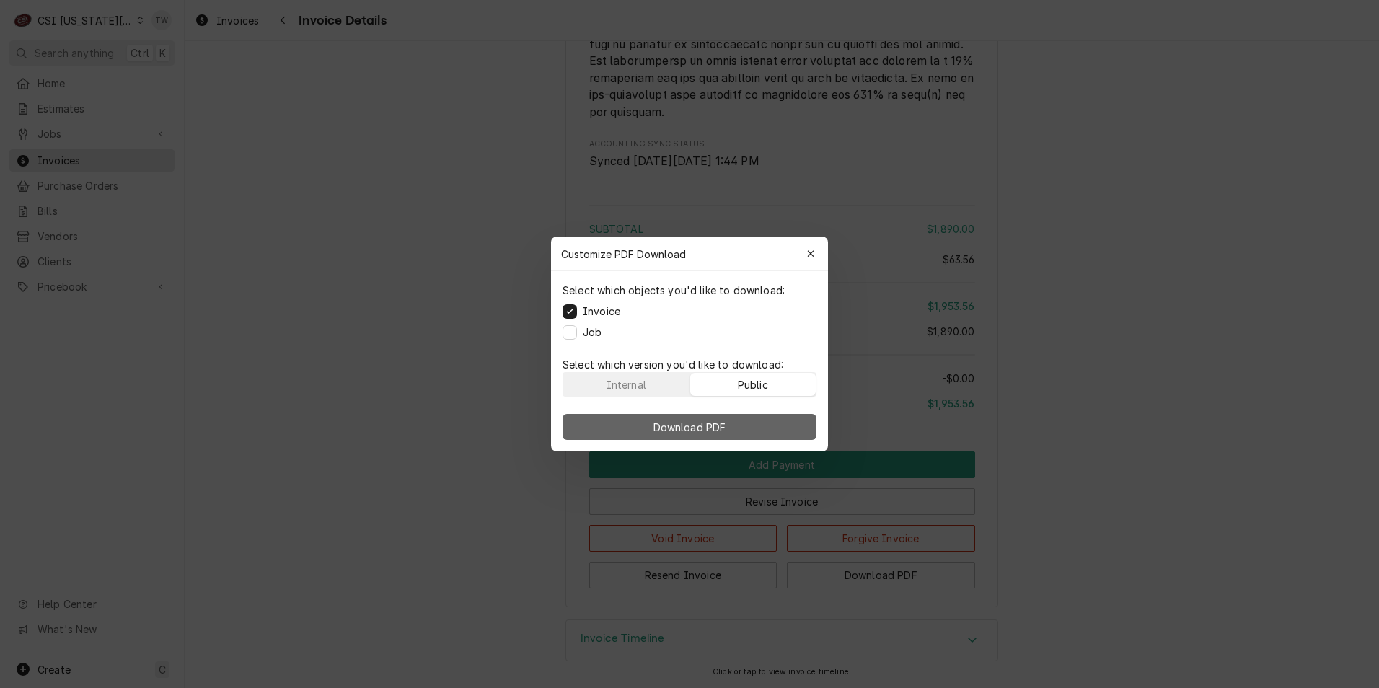
click at [746, 434] on button "Download PDF" at bounding box center [689, 427] width 254 height 26
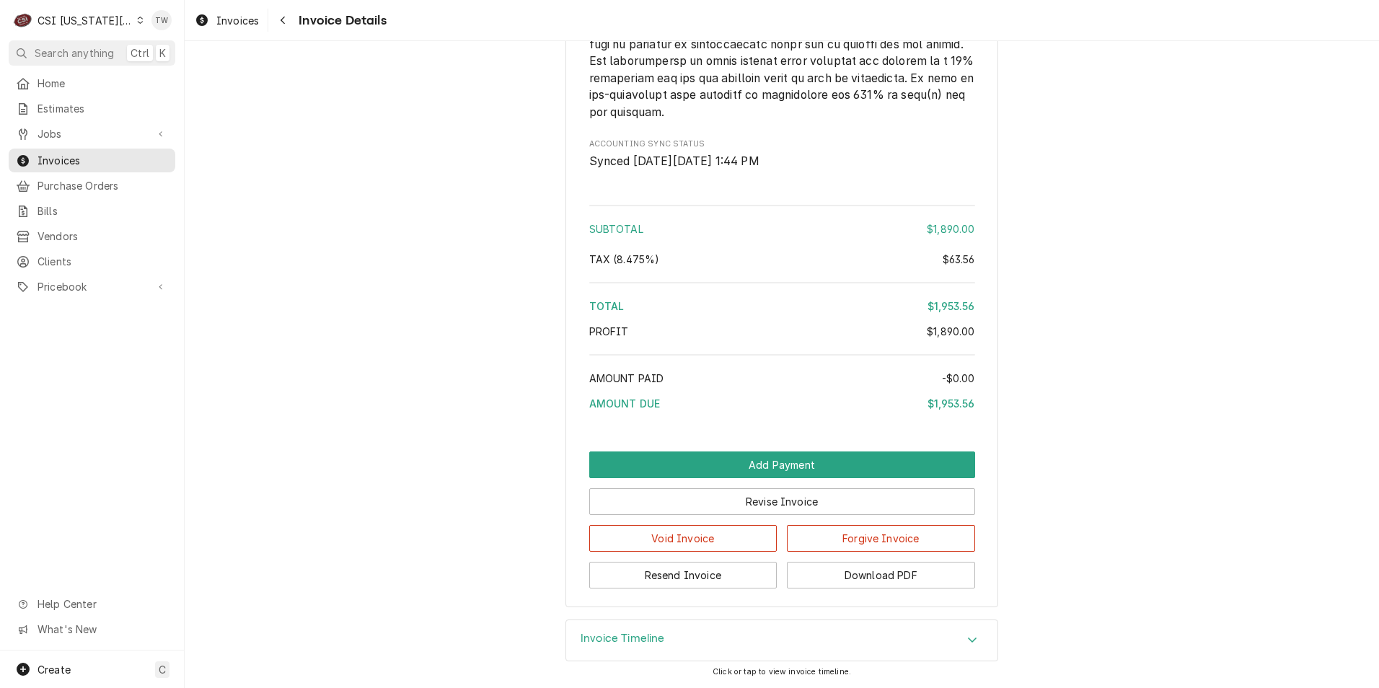
click at [296, 23] on span "Invoice Details" at bounding box center [340, 20] width 92 height 19
click at [292, 22] on button "Navigate back" at bounding box center [282, 20] width 23 height 23
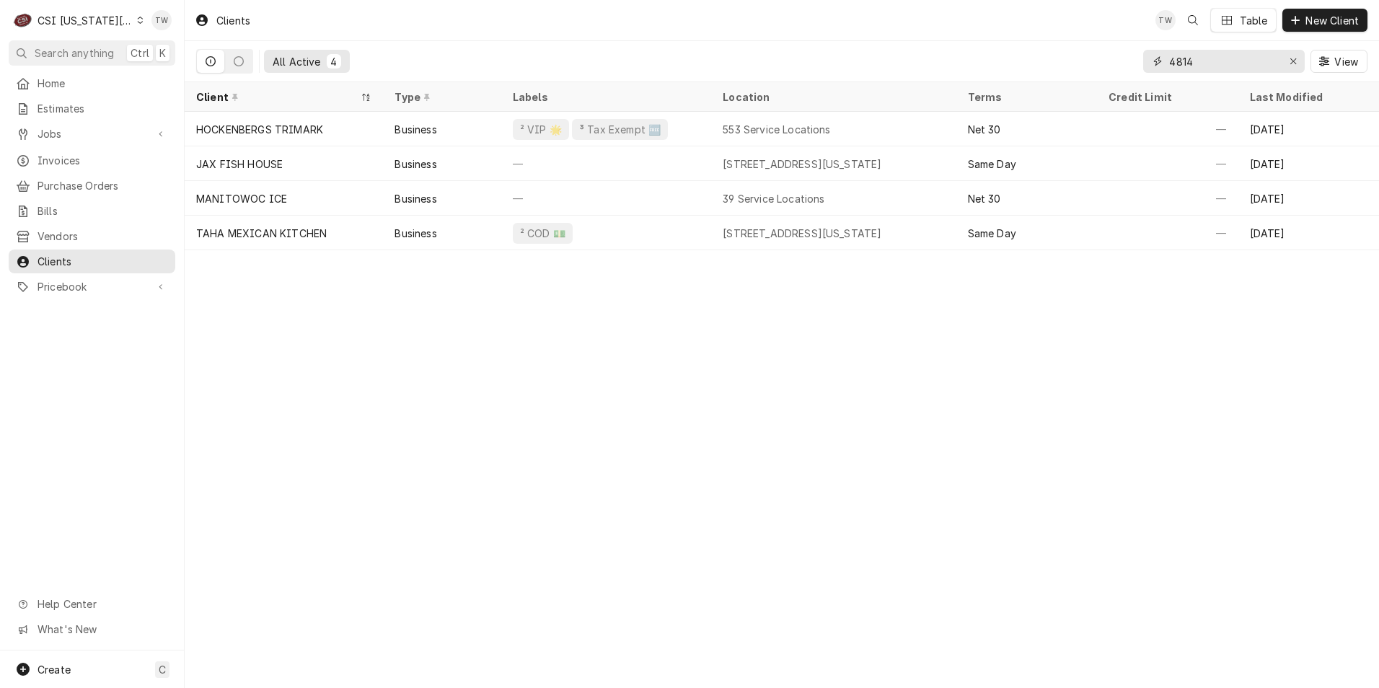
drag, startPoint x: 1196, startPoint y: 69, endPoint x: 1133, endPoint y: 54, distance: 65.2
click at [1137, 57] on div "All Active 4 4814 View" at bounding box center [781, 61] width 1171 height 40
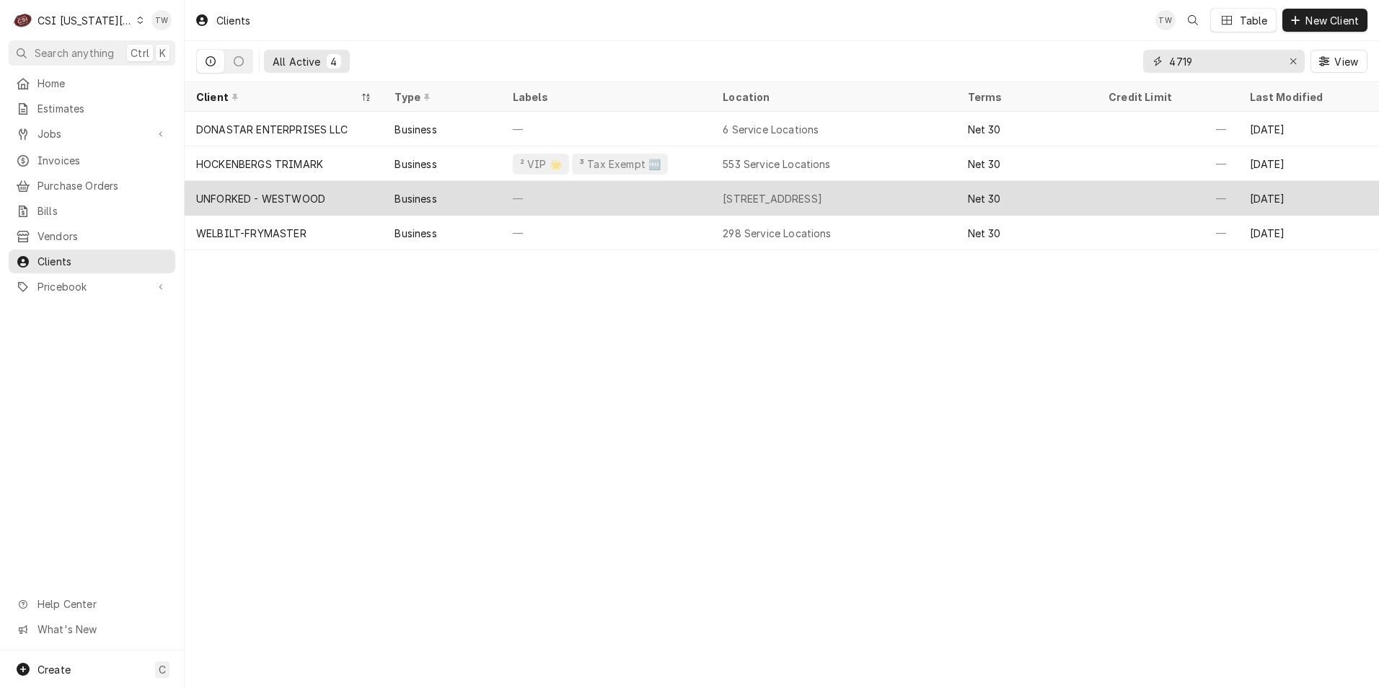
type input "4719"
click at [598, 203] on div "—" at bounding box center [606, 198] width 210 height 35
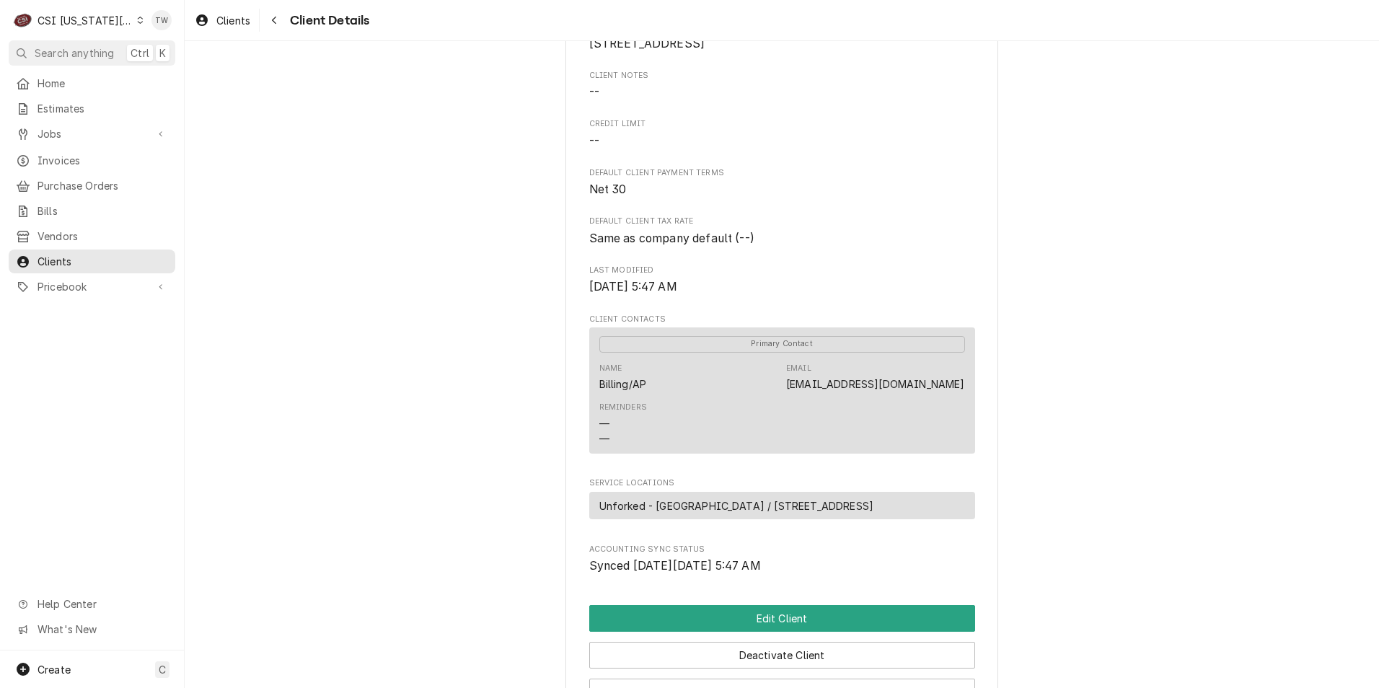
scroll to position [216, 0]
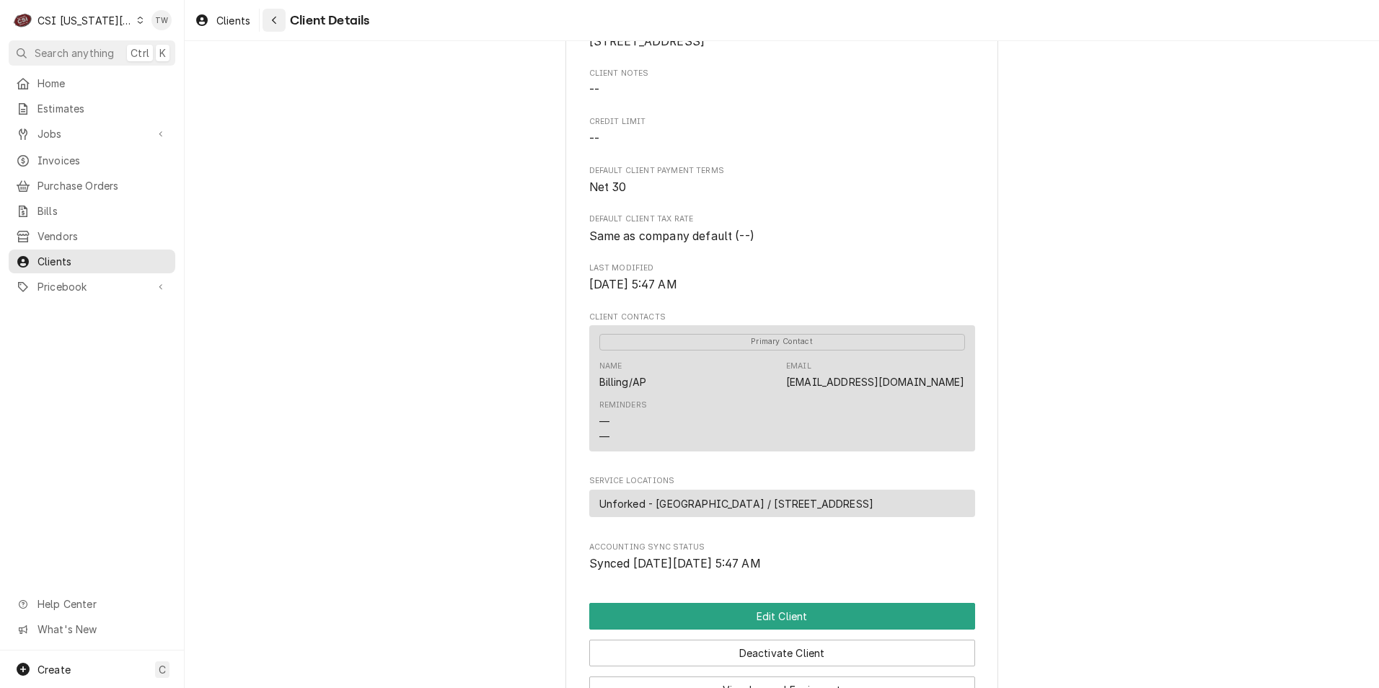
click at [283, 12] on button "Navigate back" at bounding box center [273, 20] width 23 height 23
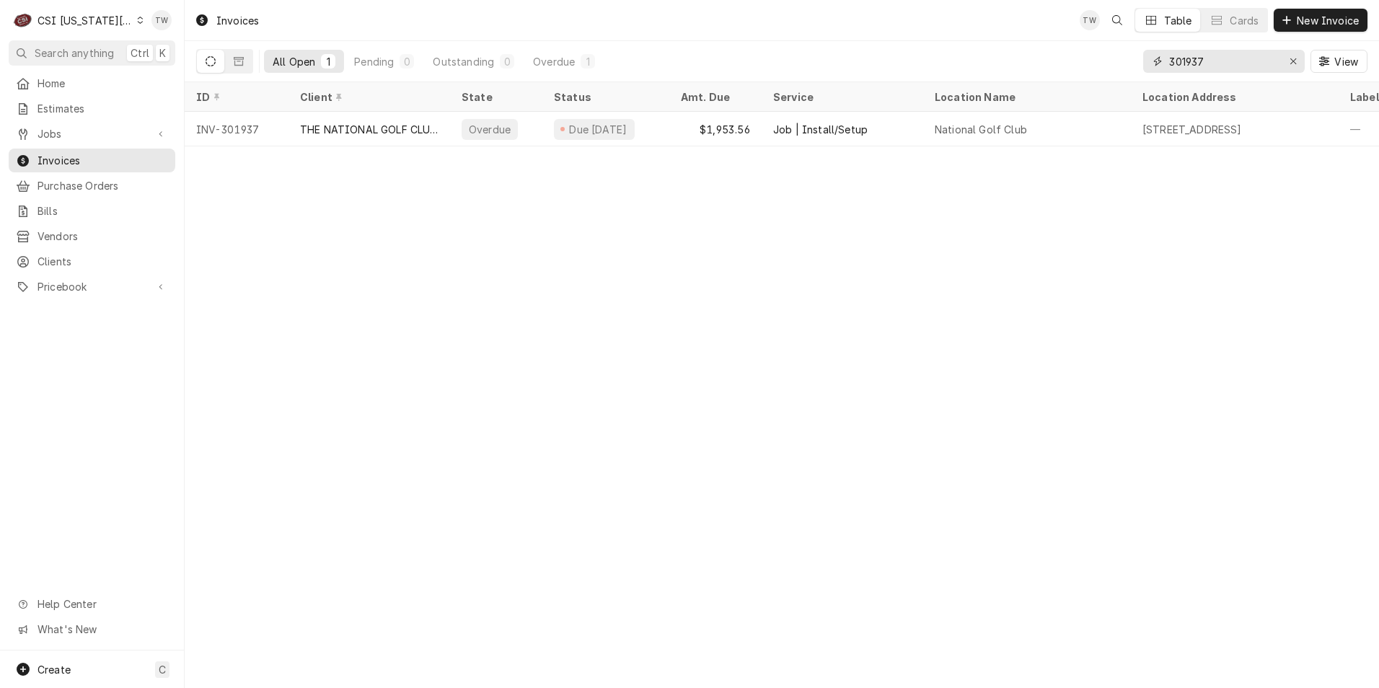
drag, startPoint x: 1211, startPoint y: 60, endPoint x: 1041, endPoint y: 54, distance: 170.3
click at [1057, 60] on div "All Open 1 Pending 0 Outstanding 0 Overdue 1 301937 View" at bounding box center [781, 61] width 1171 height 40
type input "302101"
drag, startPoint x: 1219, startPoint y: 63, endPoint x: 1116, endPoint y: 62, distance: 102.4
click at [1116, 62] on div "All Open 1 Pending 0 Outstanding 1 Overdue 0 302101 View" at bounding box center [781, 61] width 1171 height 40
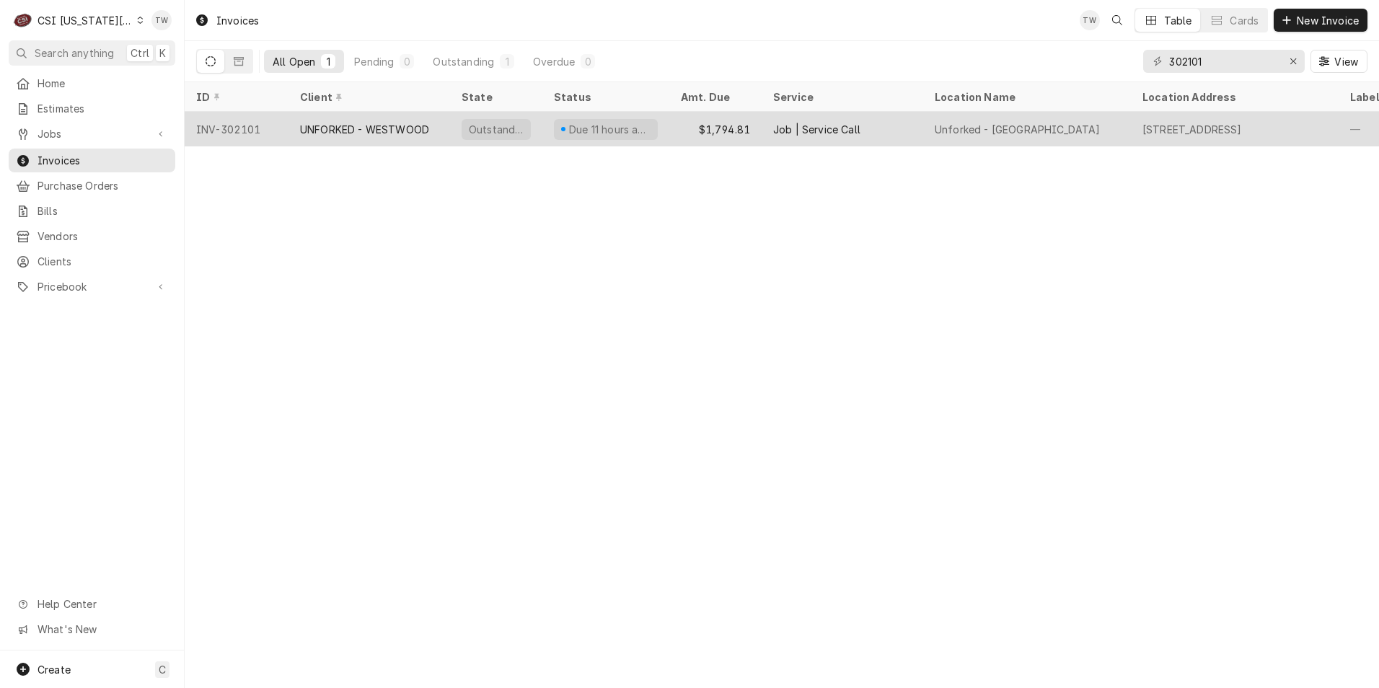
click at [392, 123] on div "UNFORKED - WESTWOOD" at bounding box center [364, 129] width 129 height 15
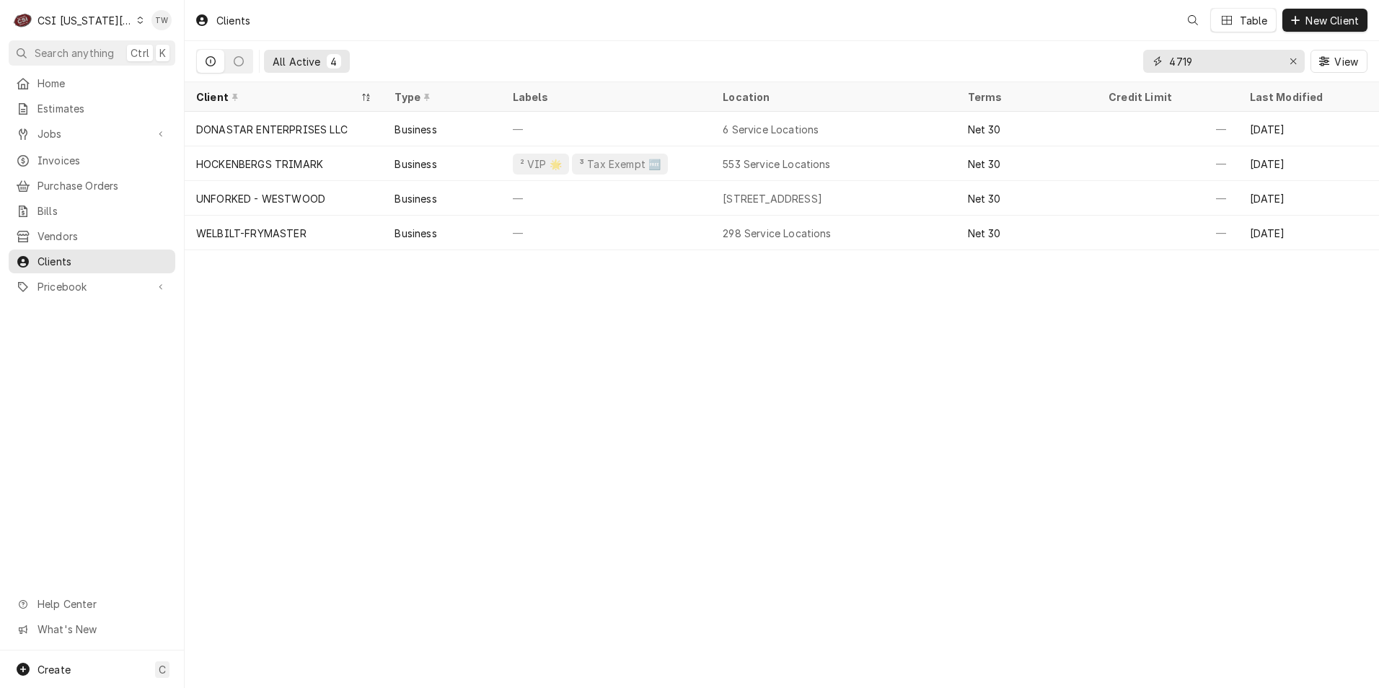
drag, startPoint x: 1220, startPoint y: 65, endPoint x: 1094, endPoint y: 49, distance: 127.2
click at [1099, 49] on div "All Active 4 4719 View" at bounding box center [781, 61] width 1171 height 40
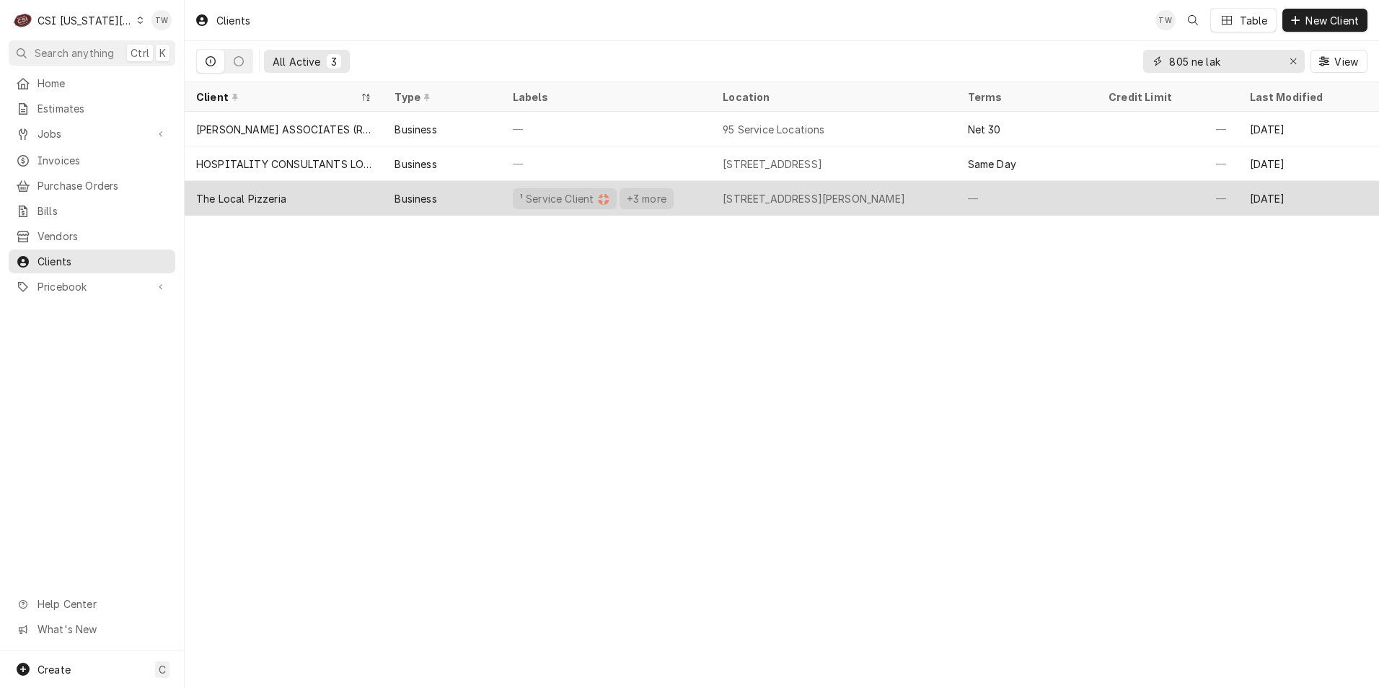
type input "805 ne lak"
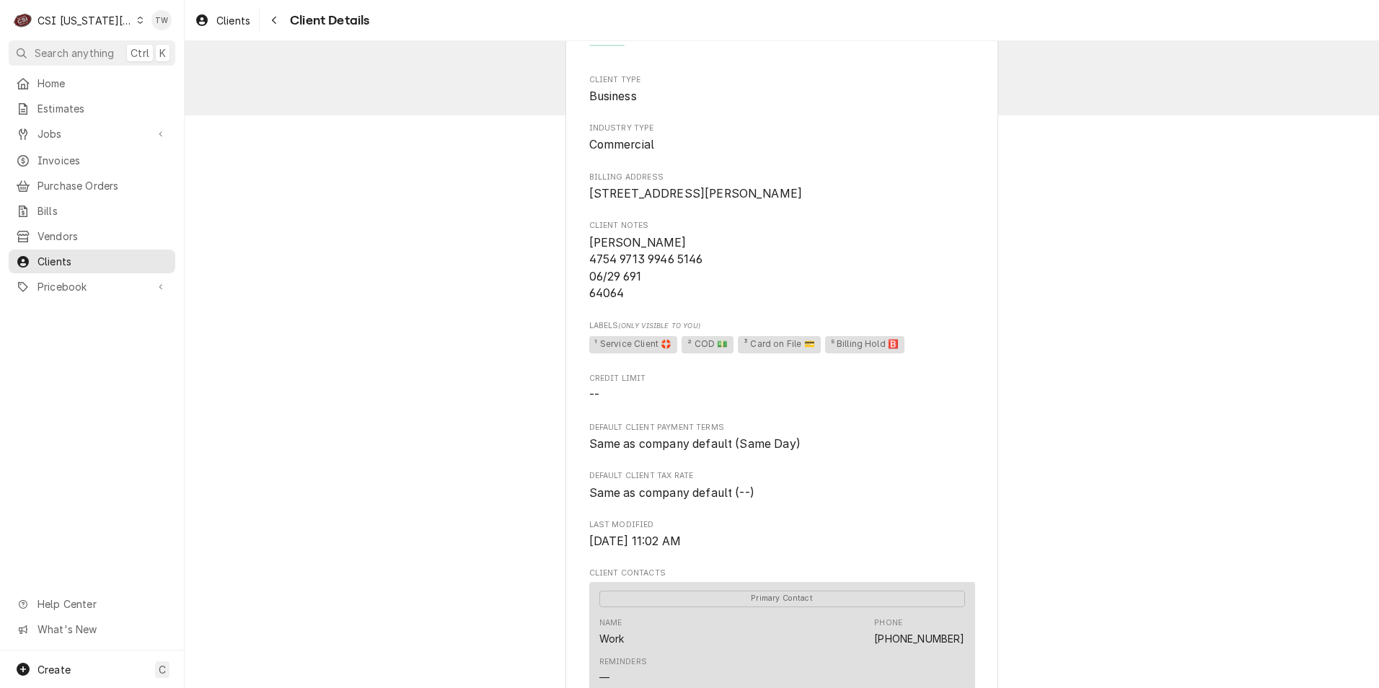
scroll to position [72, 0]
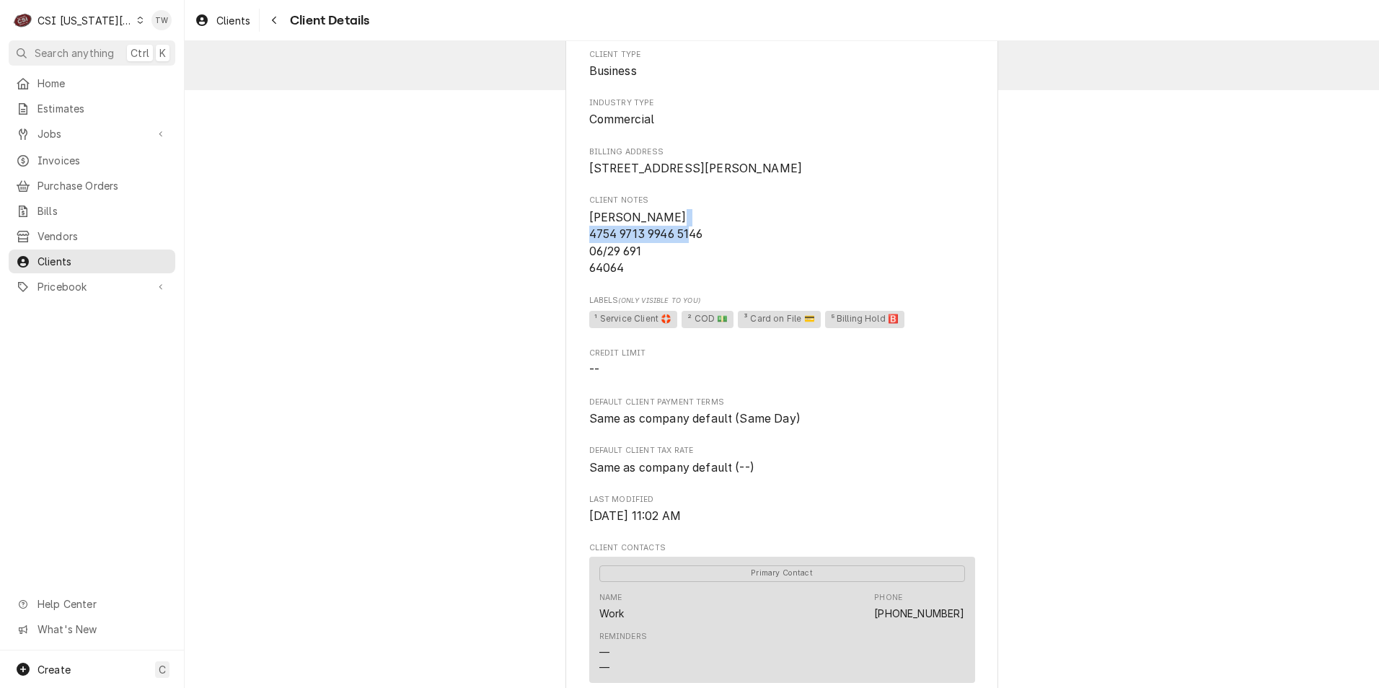
drag, startPoint x: 707, startPoint y: 250, endPoint x: 581, endPoint y: 245, distance: 125.6
click at [581, 245] on div "The Local Pizzeria Client Type Business Industry Type Commercial Billing Addres…" at bounding box center [781, 609] width 433 height 1255
copy span "4754 9713 9946 5146"
drag, startPoint x: 627, startPoint y: 286, endPoint x: 578, endPoint y: 284, distance: 49.1
click at [578, 284] on div "The Local Pizzeria Client Type Business Industry Type Commercial Billing Addres…" at bounding box center [781, 609] width 433 height 1255
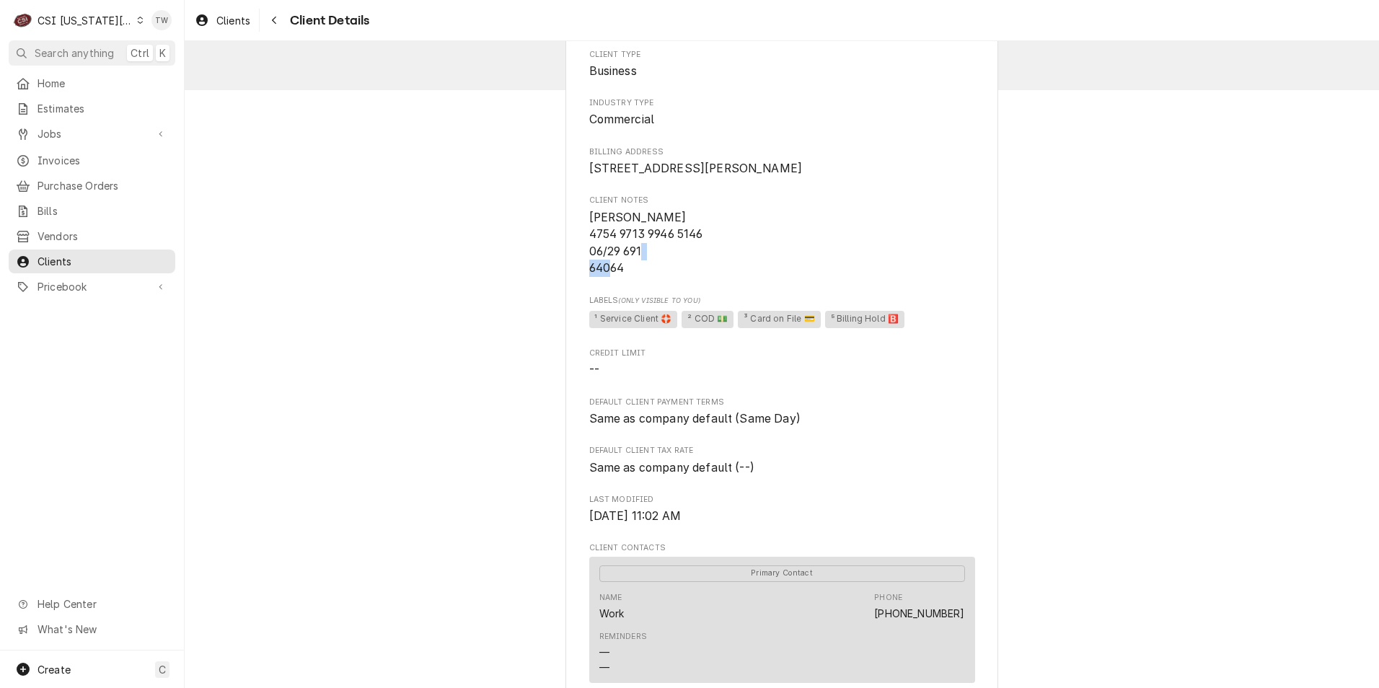
copy span "64064"
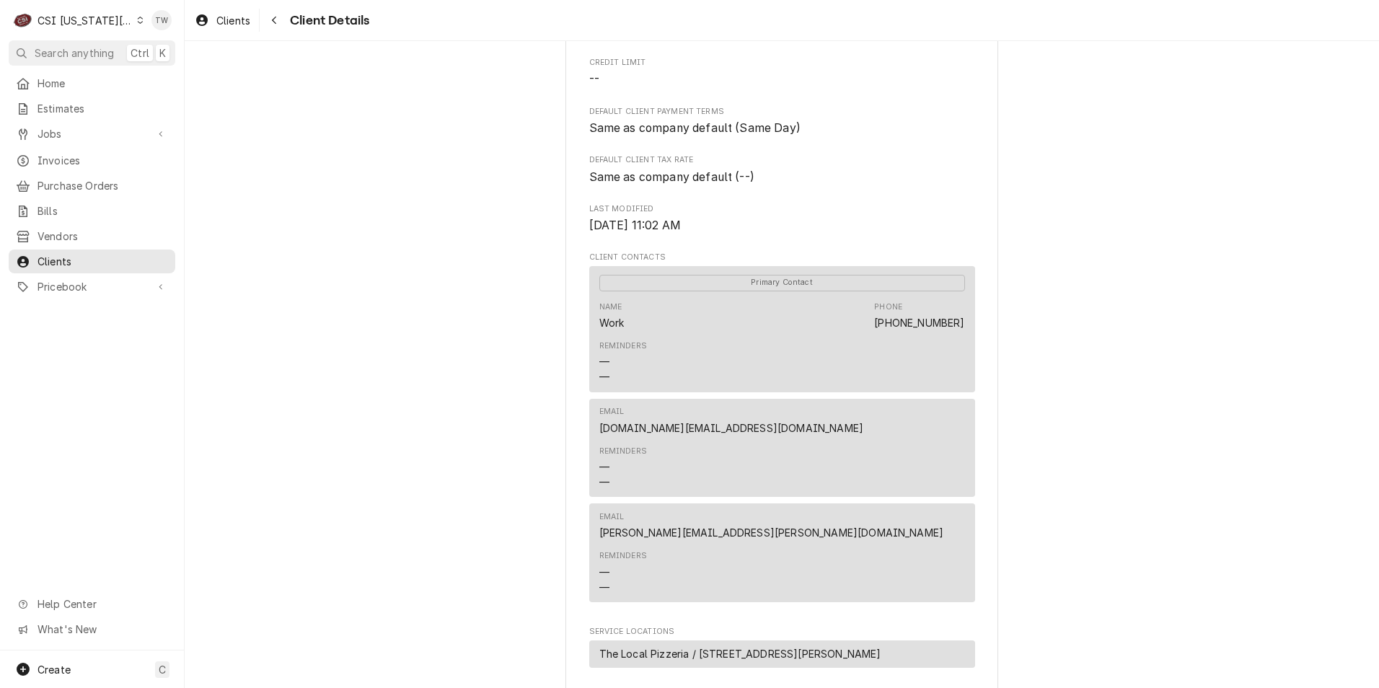
scroll to position [433, 0]
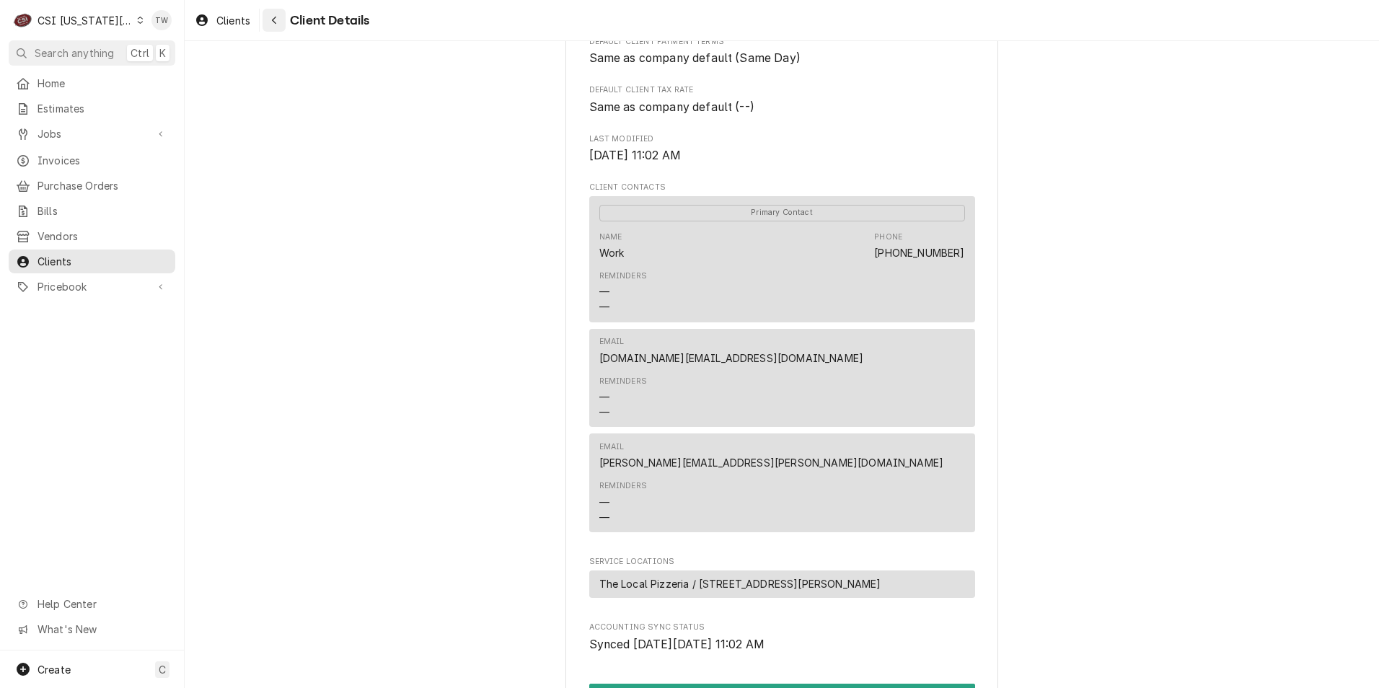
click at [278, 26] on div "Navigate back" at bounding box center [274, 20] width 14 height 14
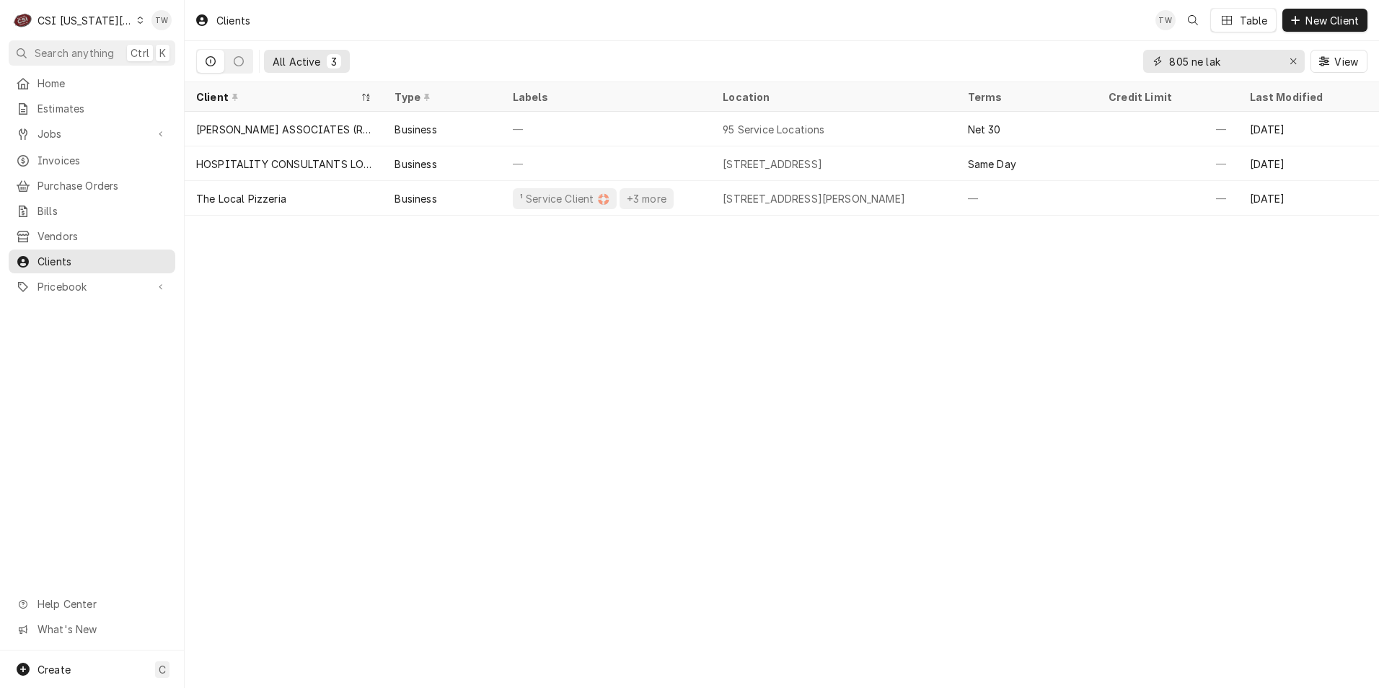
drag, startPoint x: 1241, startPoint y: 64, endPoint x: 1024, endPoint y: 35, distance: 219.0
click at [1024, 35] on div "Clients TW Table New Client All Active 3 805 ne lak View" at bounding box center [782, 41] width 1194 height 82
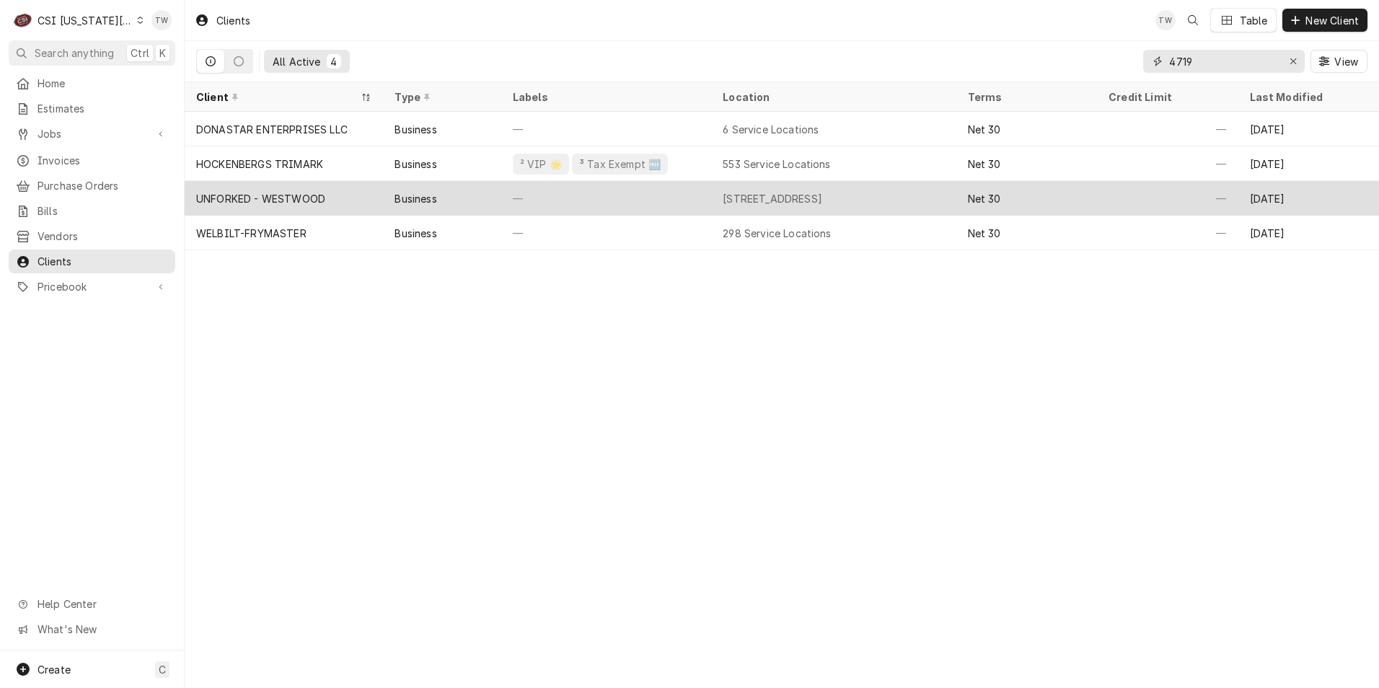
type input "4719"
click at [559, 198] on div "—" at bounding box center [606, 198] width 210 height 35
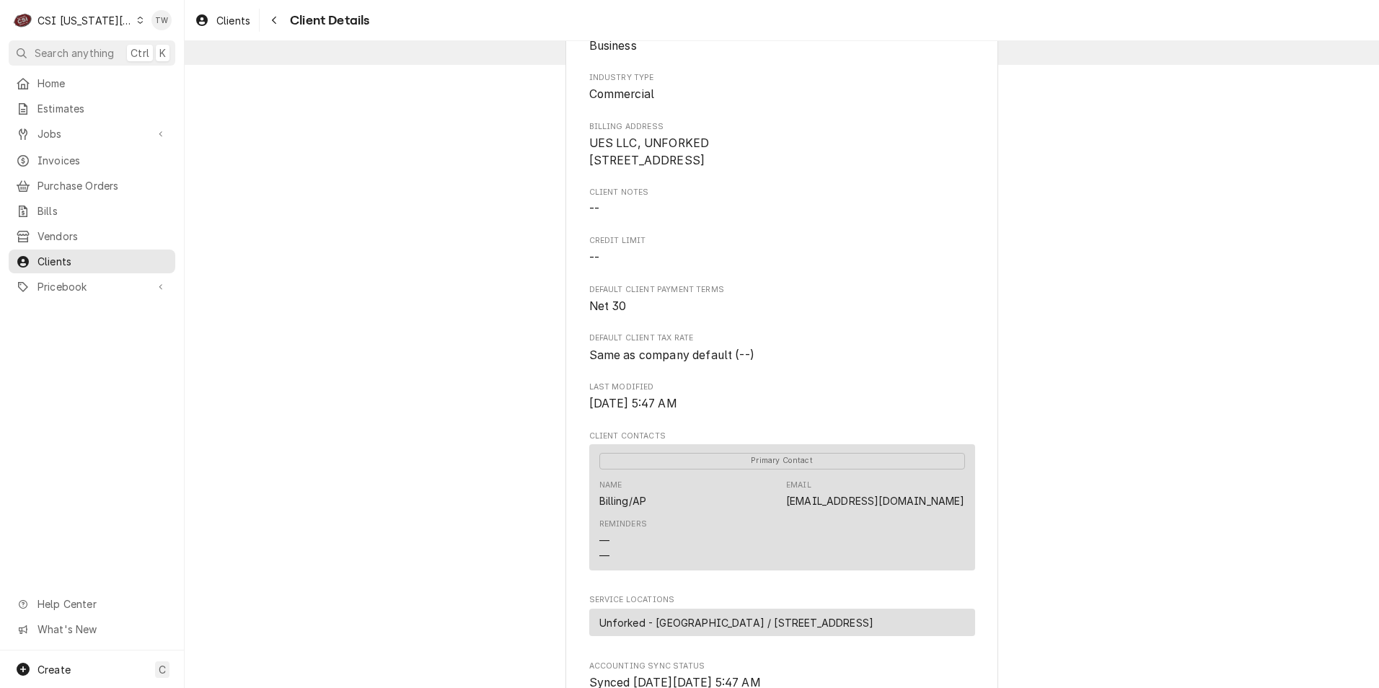
scroll to position [144, 0]
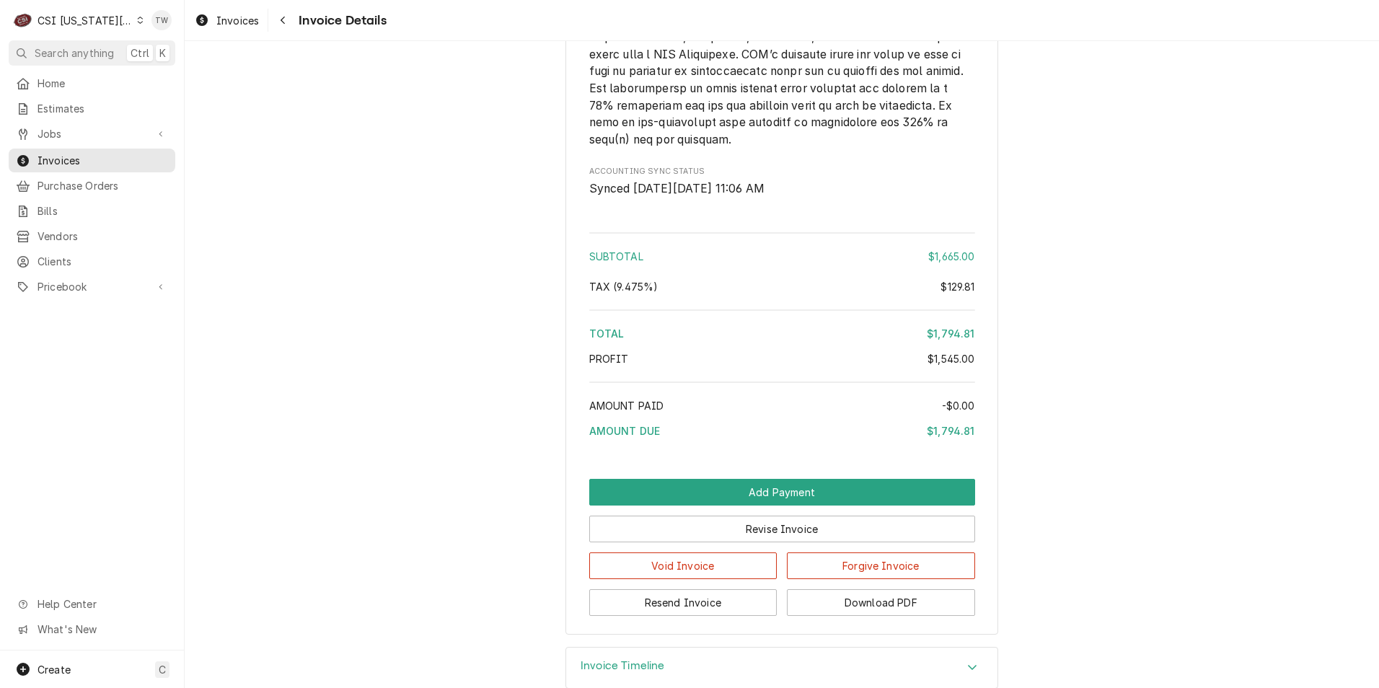
scroll to position [3275, 0]
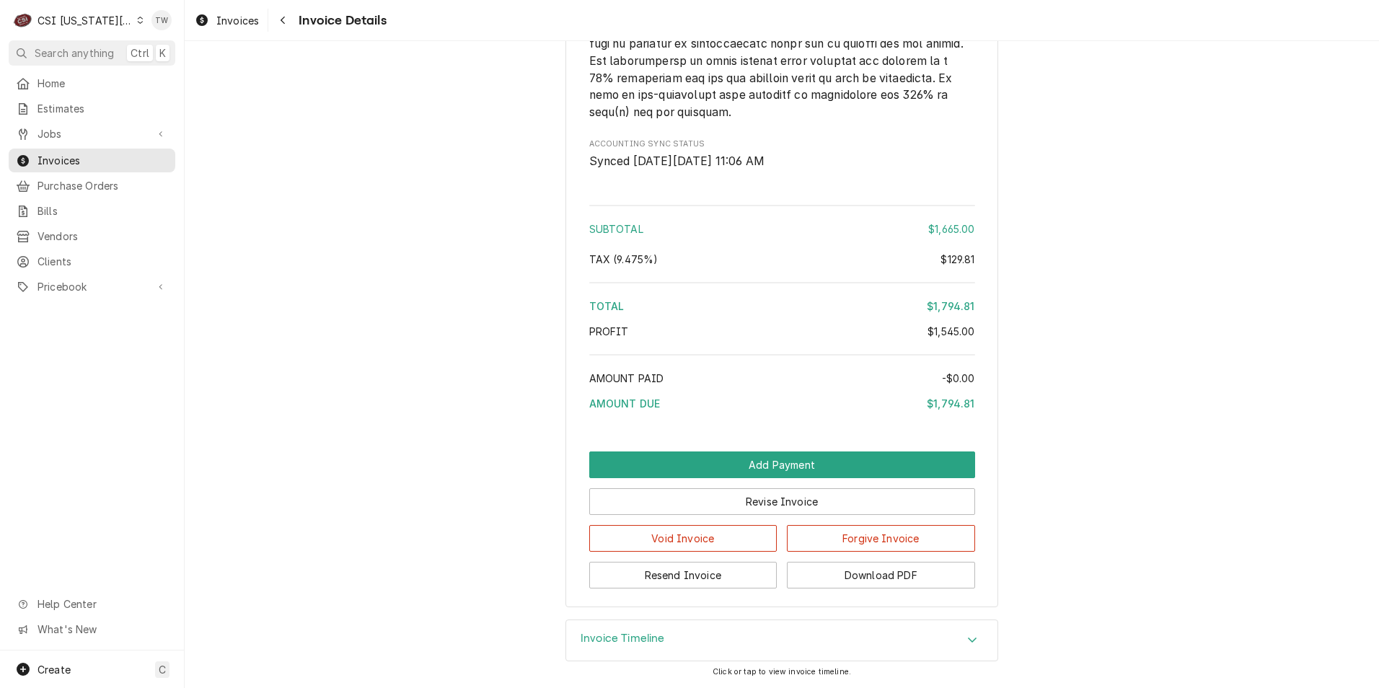
drag, startPoint x: 717, startPoint y: 644, endPoint x: 716, endPoint y: 635, distance: 8.7
click at [717, 644] on div "Invoice Timeline" at bounding box center [781, 640] width 431 height 40
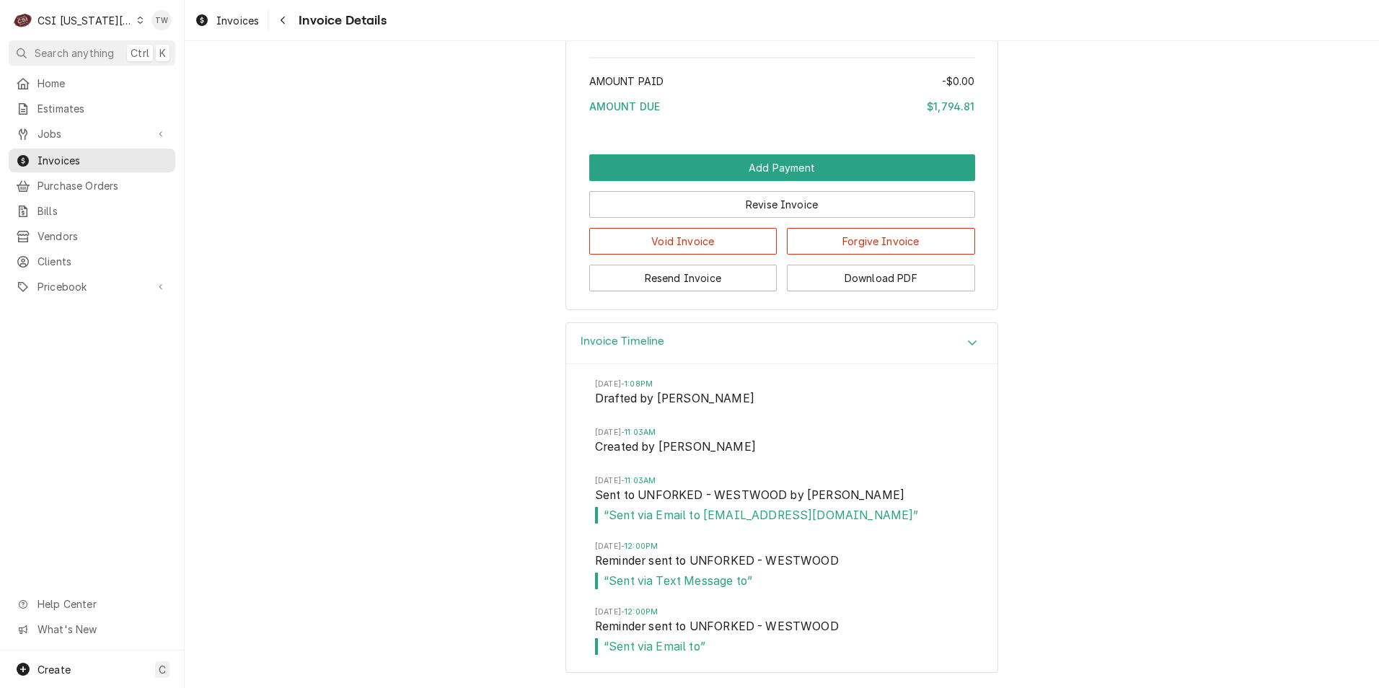
scroll to position [3357, 0]
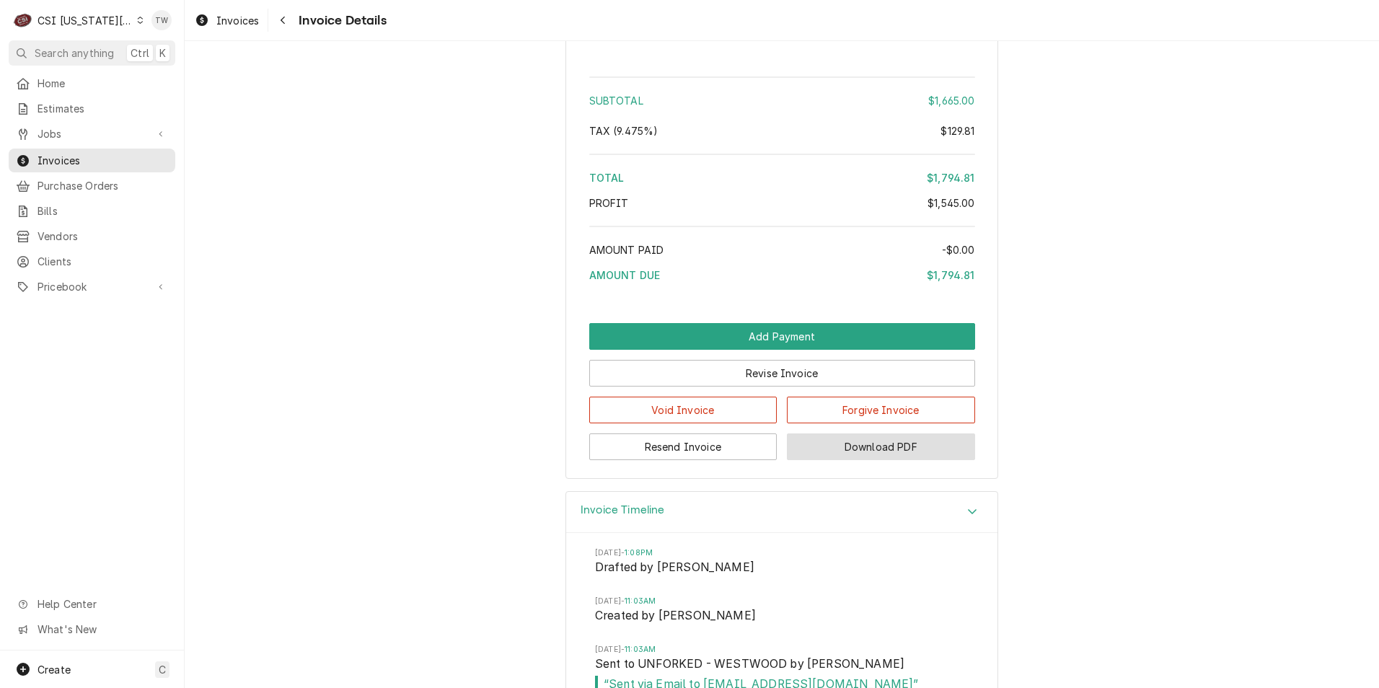
click at [879, 460] on button "Download PDF" at bounding box center [881, 446] width 188 height 27
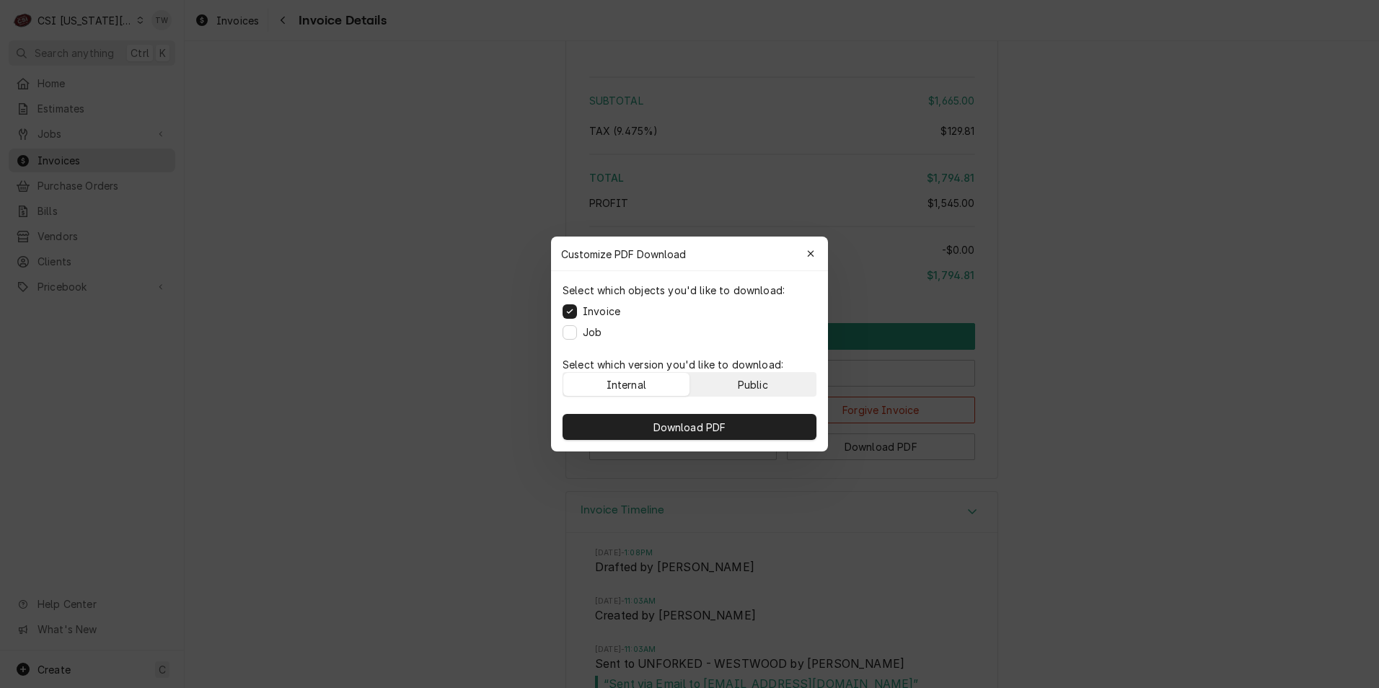
click at [784, 376] on button "Public" at bounding box center [753, 384] width 126 height 23
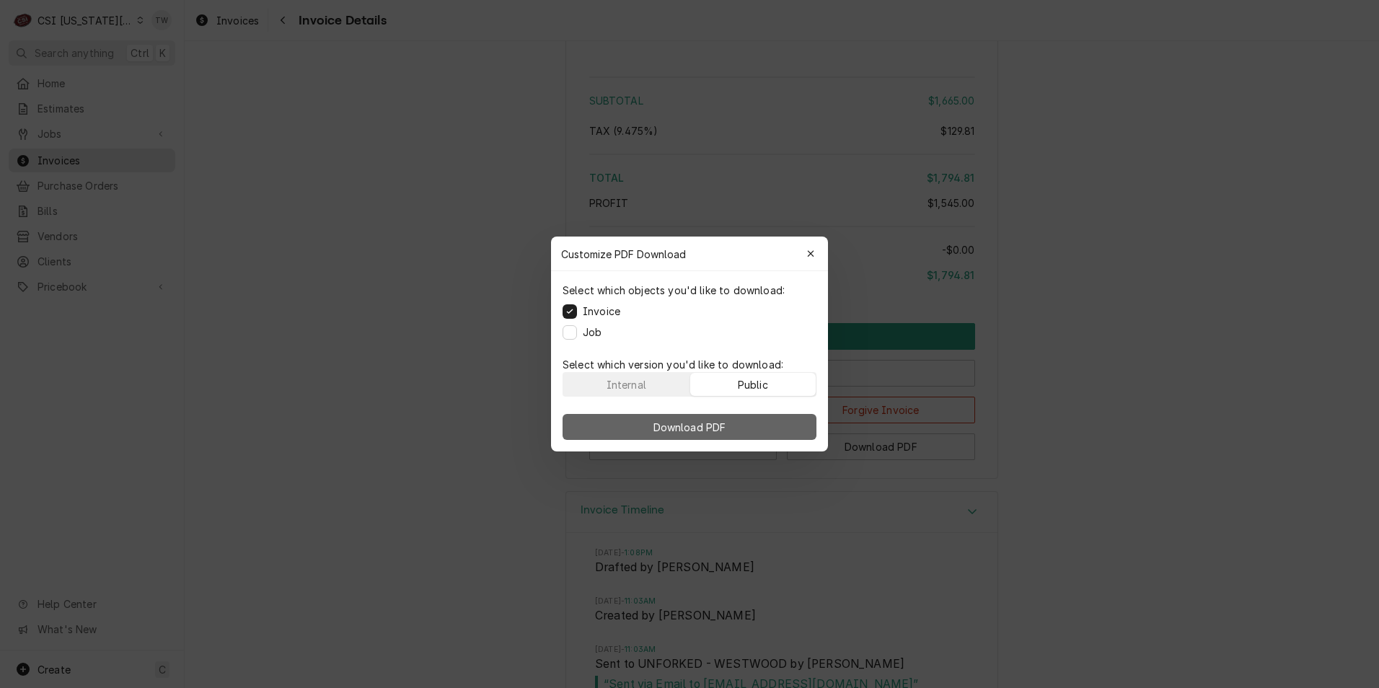
click at [744, 421] on button "Download PDF" at bounding box center [689, 427] width 254 height 26
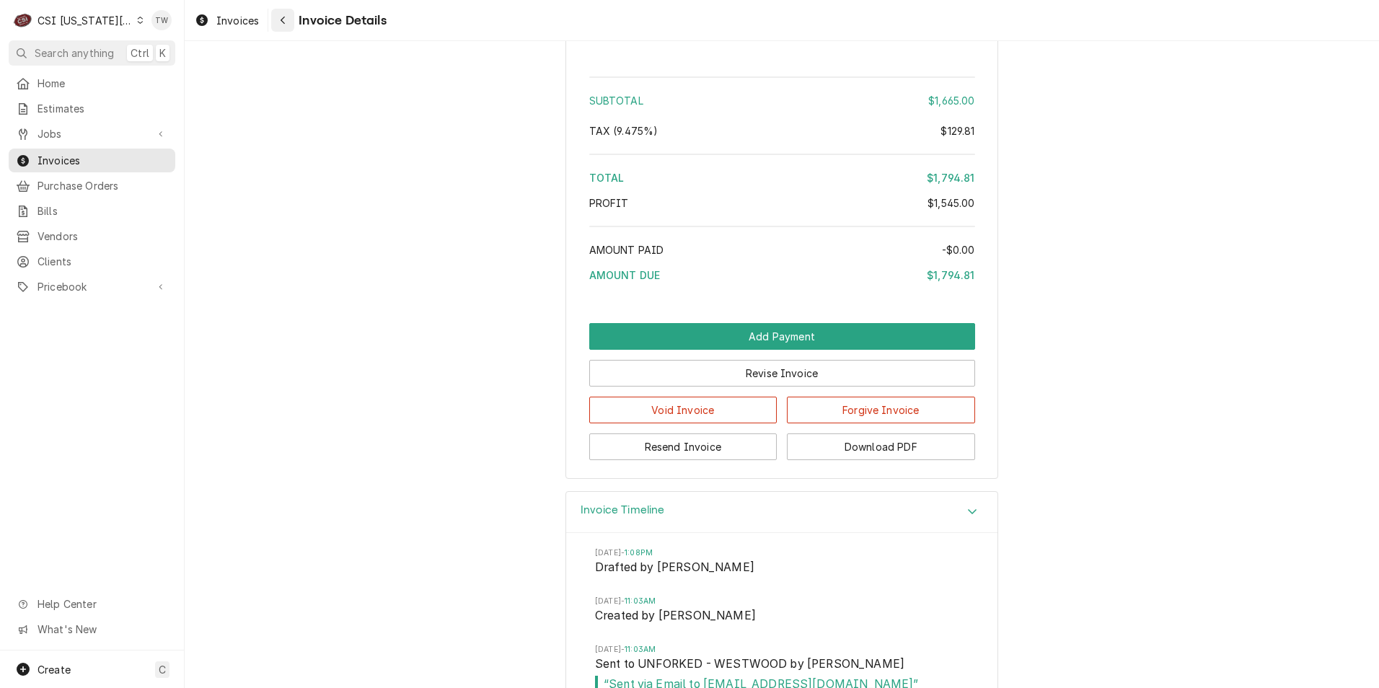
click at [279, 17] on div "Navigate back" at bounding box center [282, 20] width 14 height 14
